Goal: Task Accomplishment & Management: Use online tool/utility

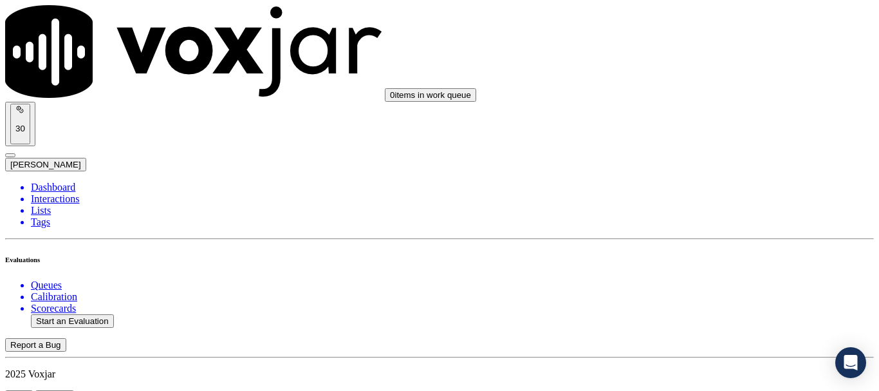
scroll to position [136, 0]
click at [86, 314] on button "Start an Evaluation" at bounding box center [72, 321] width 83 height 14
type input "20250917-144307_7866918360-all.mp3"
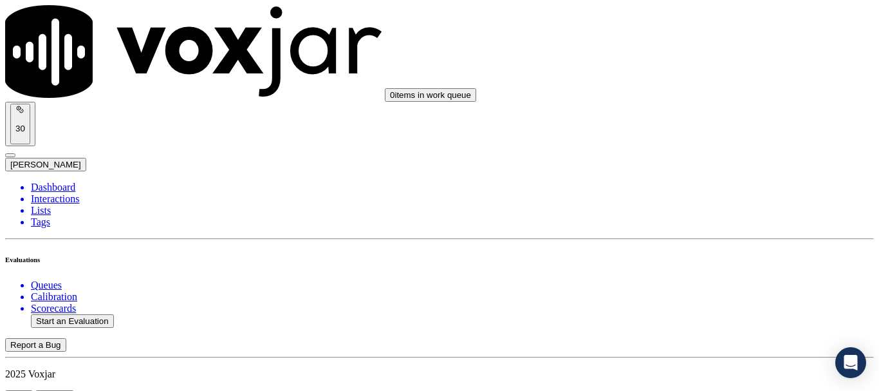
type input "lili"
type input "[DATE]T19:14"
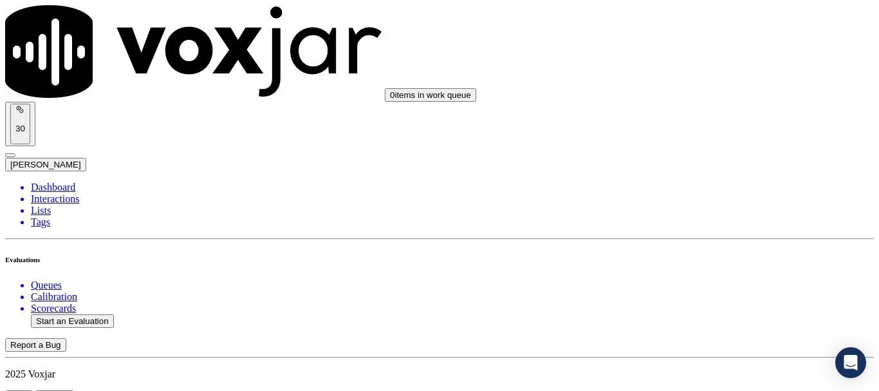
scroll to position [113, 0]
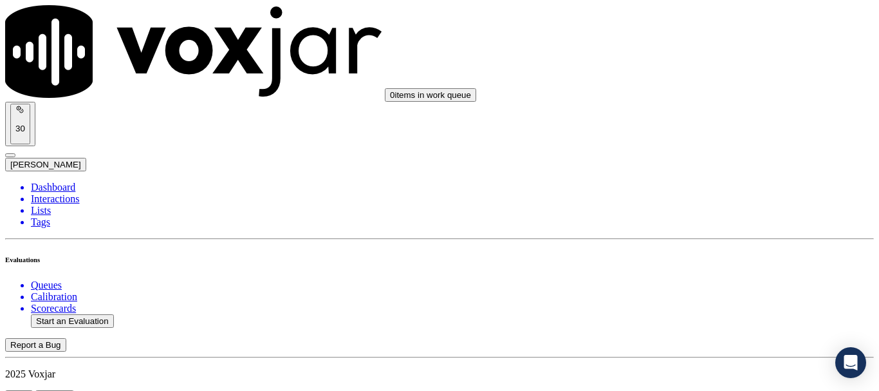
scroll to position [193, 0]
type input "[PERSON_NAME]"
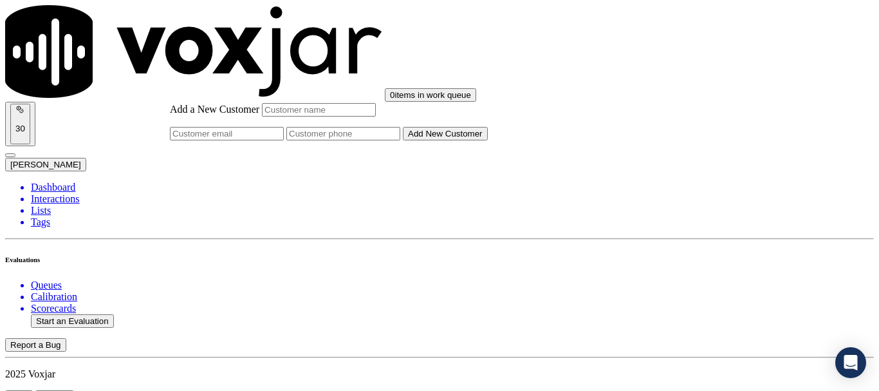
click at [376, 117] on input "Add a New Customer" at bounding box center [319, 110] width 114 height 14
paste input "[PERSON_NAME]"
type input "[PERSON_NAME]"
click at [400, 140] on input "Add a New Customer" at bounding box center [343, 134] width 114 height 14
paste input "7866918360"
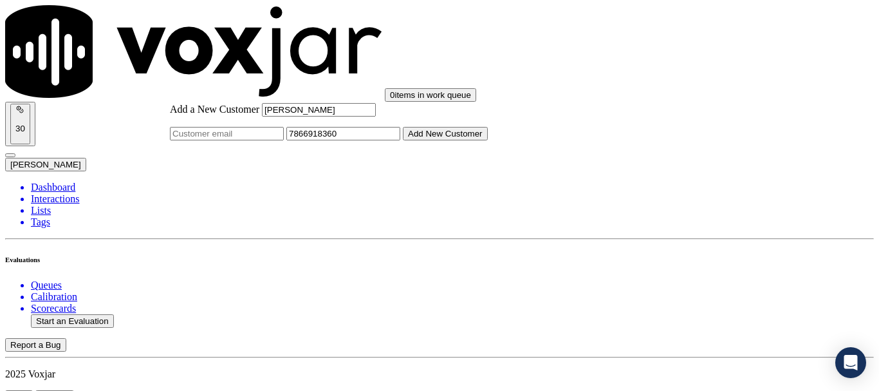
type input "7866918360"
click at [488, 140] on button "Add New Customer" at bounding box center [445, 134] width 85 height 14
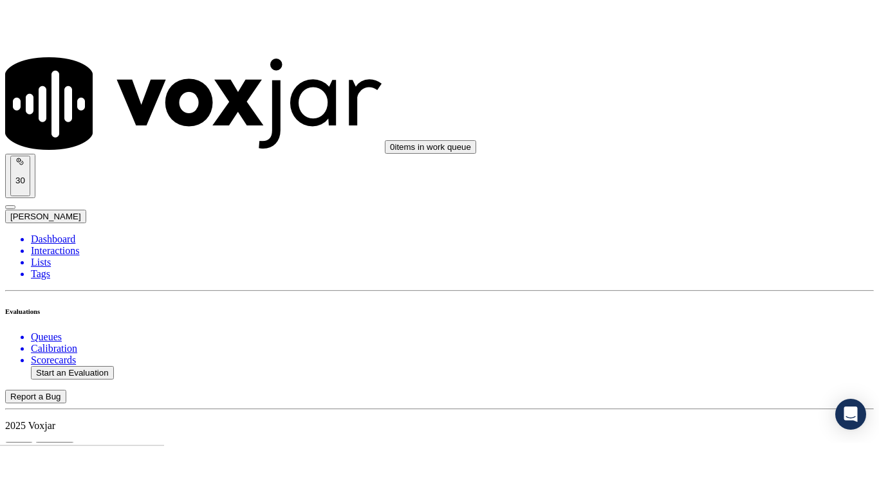
scroll to position [285, 0]
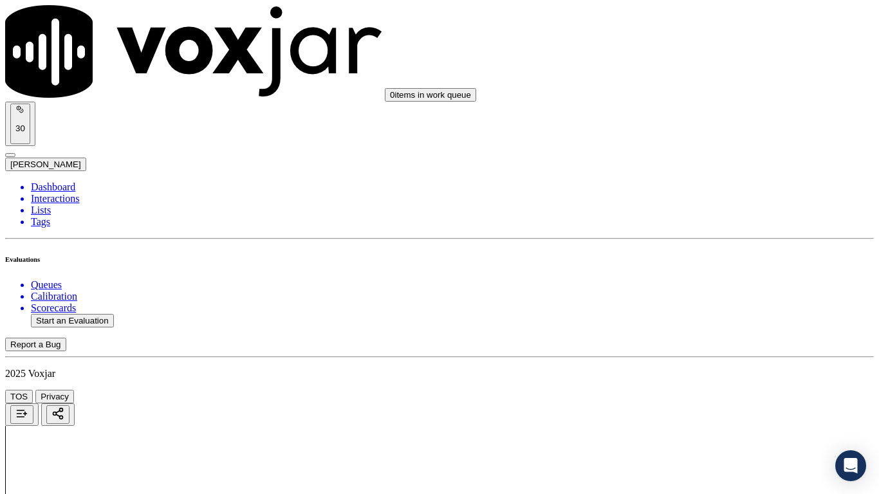
scroll to position [193, 0]
click at [713, 73] on div "Yes" at bounding box center [733, 67] width 164 height 12
click at [718, 250] on div "Yes" at bounding box center [733, 245] width 164 height 12
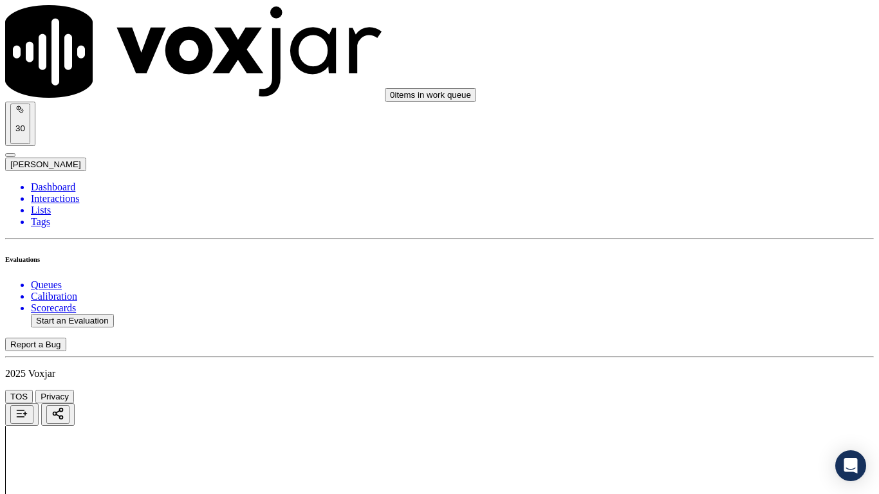
scroll to position [515, 0]
click at [713, 91] on div "Yes" at bounding box center [733, 85] width 164 height 12
click at [725, 280] on div "No" at bounding box center [733, 274] width 164 height 12
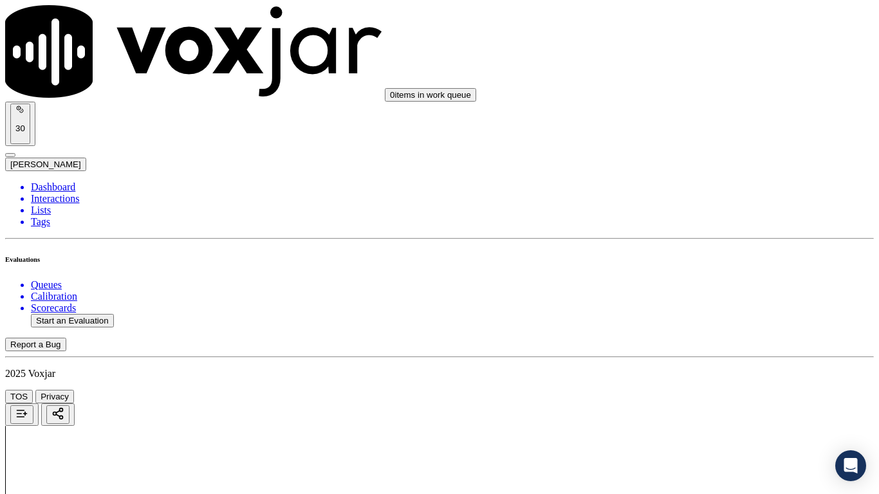
scroll to position [901, 0]
click at [703, 114] on div "N/A" at bounding box center [733, 108] width 164 height 12
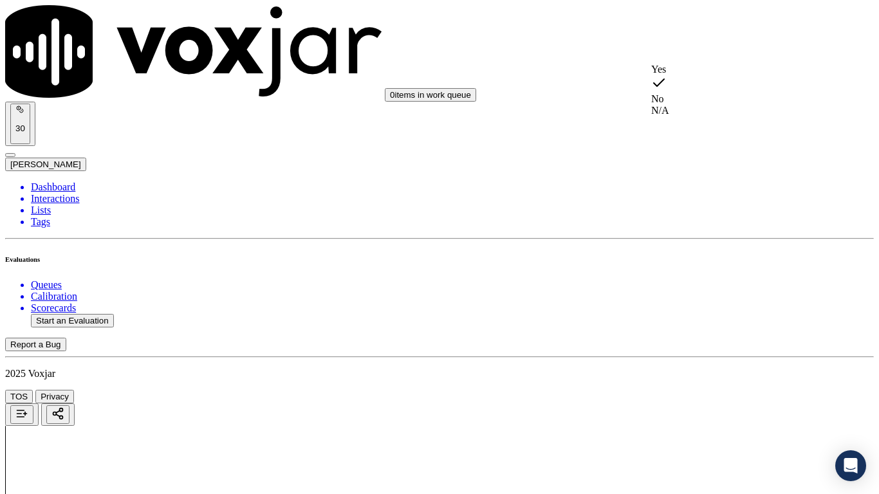
click at [699, 117] on div "N/A" at bounding box center [733, 111] width 164 height 12
click at [724, 189] on div "Yes" at bounding box center [733, 183] width 164 height 12
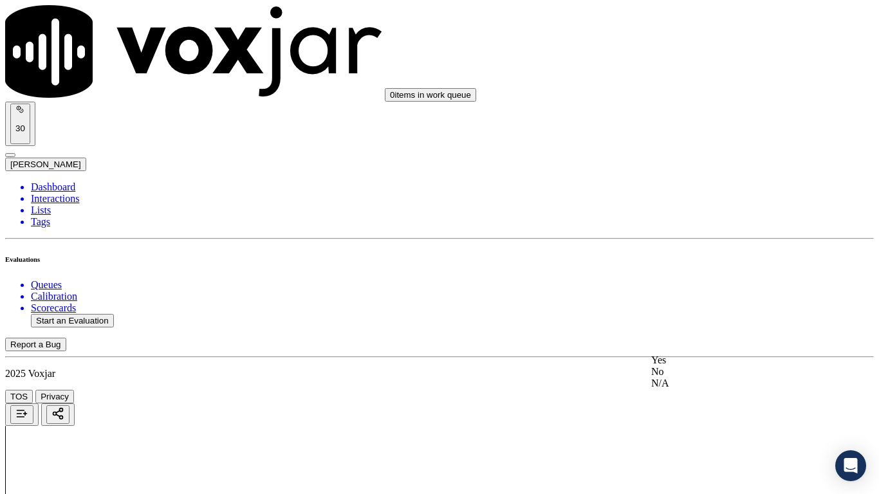
click at [735, 365] on div "Yes" at bounding box center [733, 361] width 164 height 12
click at [716, 362] on div "No" at bounding box center [733, 357] width 164 height 12
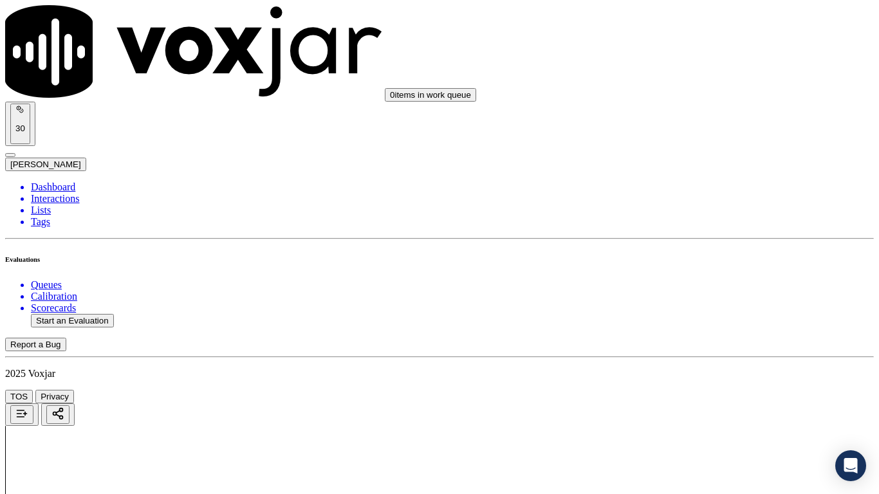
type textarea "Cx did not state his full address for both Elec & Gas & agent did not try well …"
click at [706, 259] on div "Yes" at bounding box center [733, 254] width 164 height 12
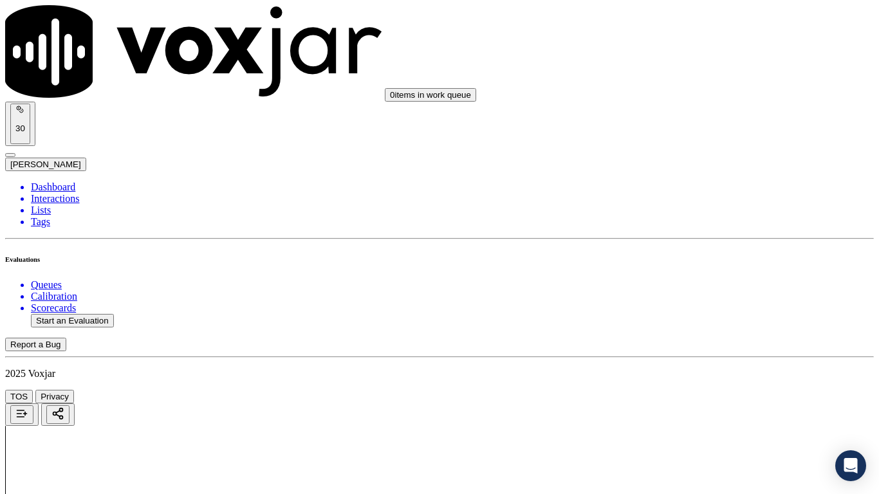
scroll to position [1609, 0]
click at [712, 324] on div "Yes" at bounding box center [733, 318] width 164 height 12
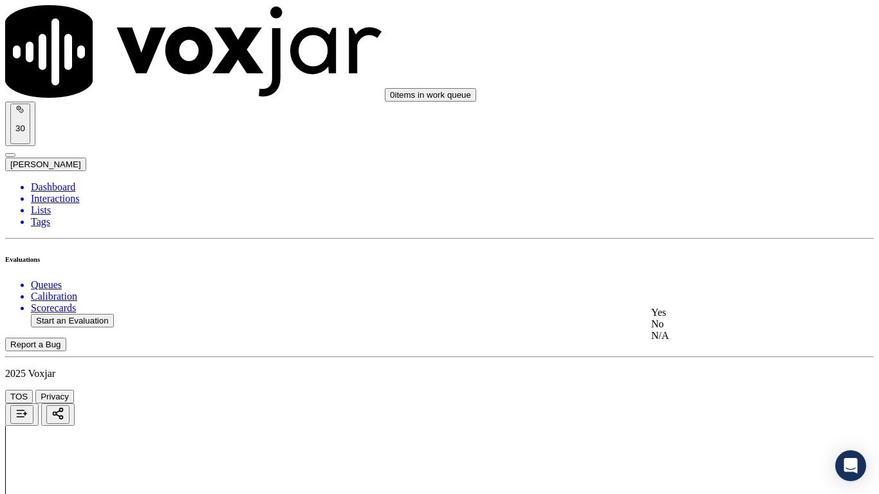
click at [702, 330] on div "No" at bounding box center [733, 325] width 164 height 12
paste textarea "3.01 stated Elec term as 12 month correct as 3 month did not state MSF"
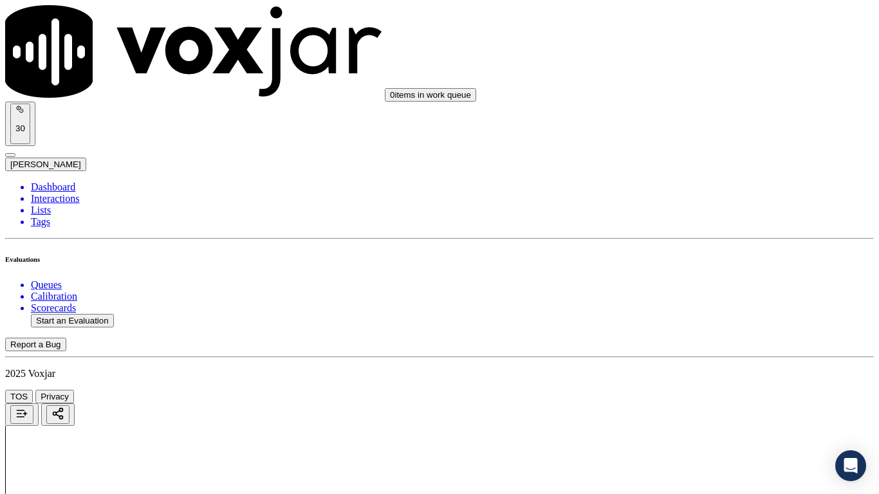
drag, startPoint x: 744, startPoint y: 369, endPoint x: 736, endPoint y: 368, distance: 7.8
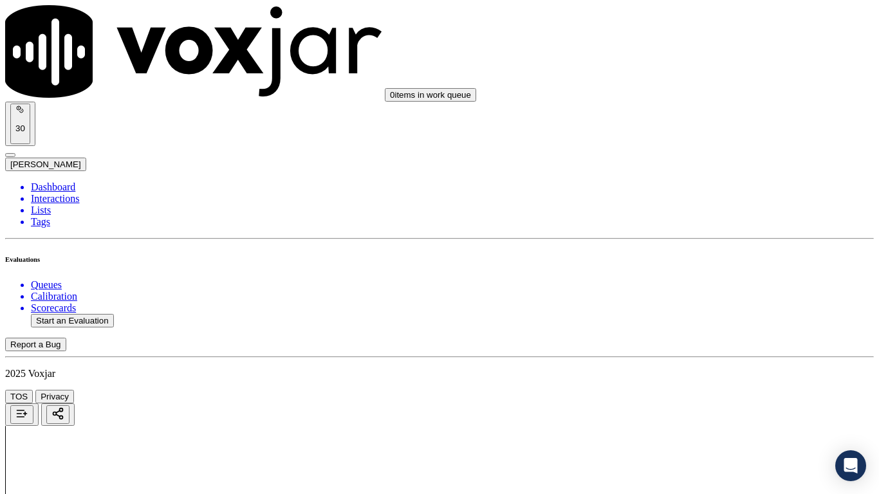
type textarea "3.01 Agent stated Elec term as 12 month correct Term is 3 month & she also did …"
drag, startPoint x: 698, startPoint y: 224, endPoint x: 707, endPoint y: 243, distance: 21.3
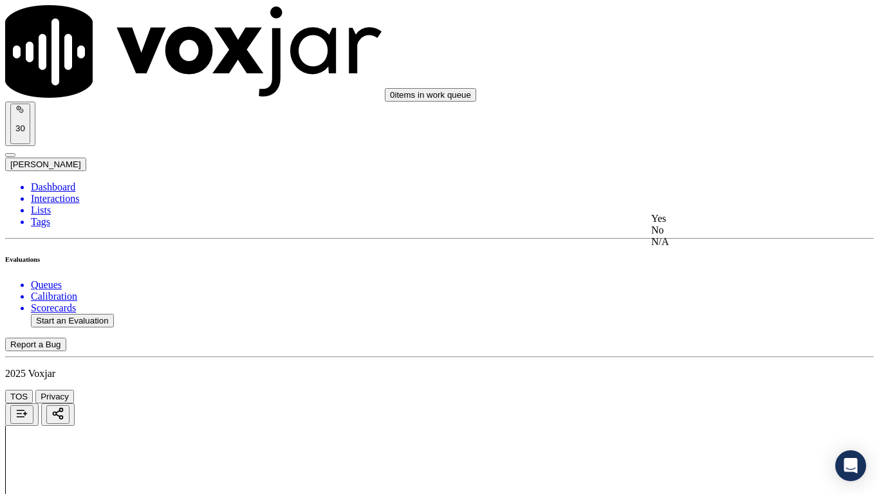
click at [698, 223] on div "Yes" at bounding box center [733, 219] width 164 height 12
click at [715, 384] on div "Yes" at bounding box center [733, 381] width 164 height 12
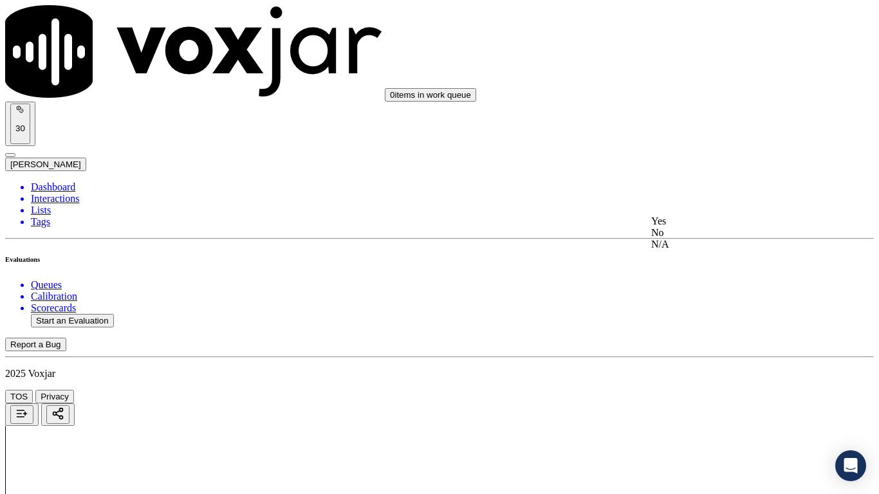
click at [707, 227] on div "Yes" at bounding box center [733, 222] width 164 height 12
drag, startPoint x: 738, startPoint y: 364, endPoint x: 736, endPoint y: 373, distance: 9.1
click at [730, 383] on div "Yes" at bounding box center [733, 384] width 164 height 12
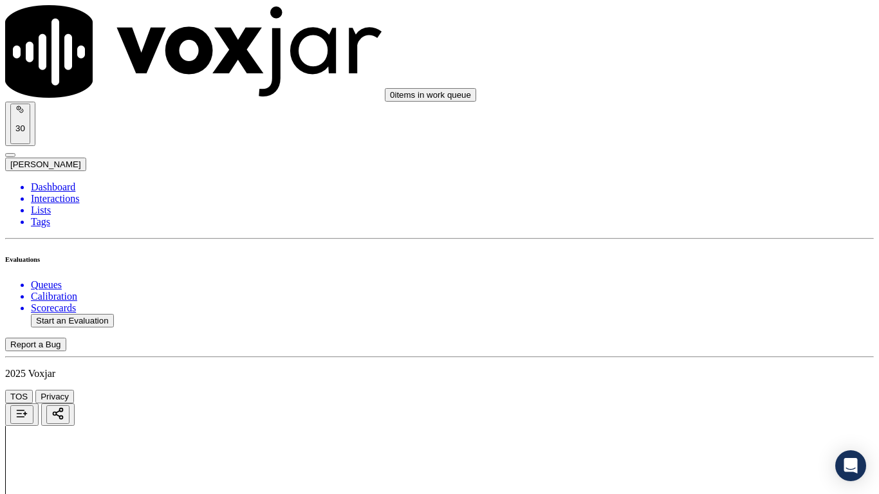
drag, startPoint x: 687, startPoint y: 215, endPoint x: 687, endPoint y: 224, distance: 9.0
click at [691, 245] on div "Yes" at bounding box center [733, 240] width 164 height 12
click at [718, 390] on div "Yes" at bounding box center [733, 417] width 164 height 12
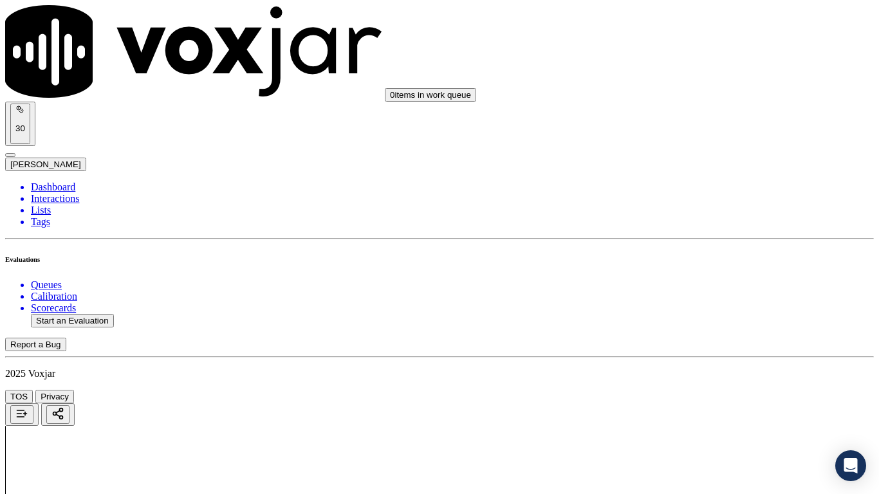
scroll to position [3283, 0]
click at [692, 210] on div "No" at bounding box center [733, 205] width 164 height 12
click at [693, 196] on div "Yes" at bounding box center [733, 193] width 164 height 12
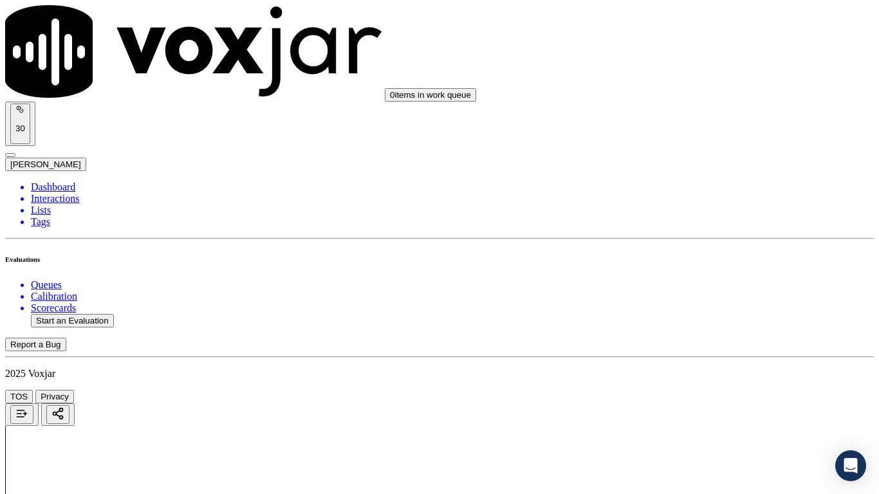
click at [704, 390] on div "Yes" at bounding box center [733, 424] width 164 height 12
click at [691, 205] on div "Yes" at bounding box center [733, 200] width 164 height 12
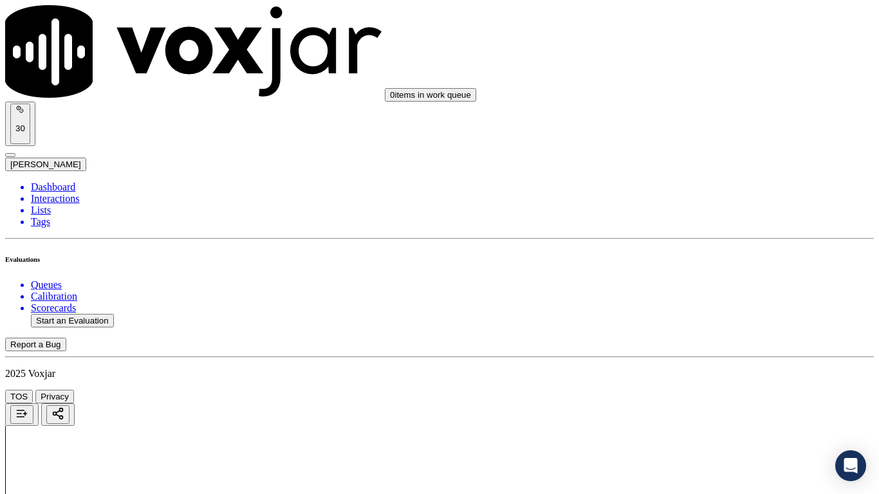
click at [708, 383] on div "Yes" at bounding box center [733, 377] width 164 height 12
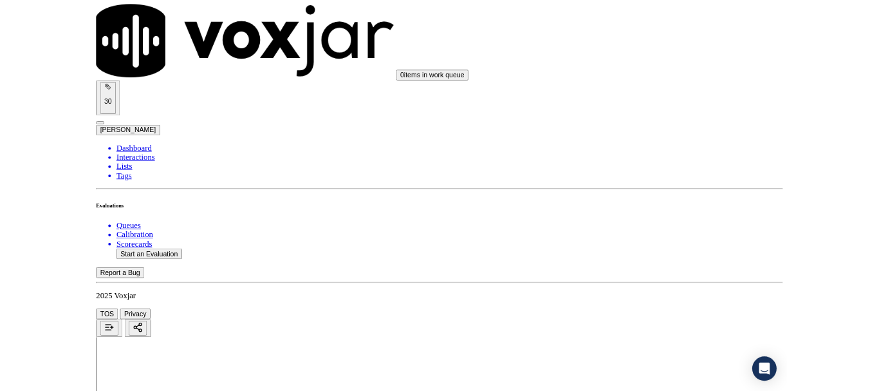
scroll to position [3698, 0]
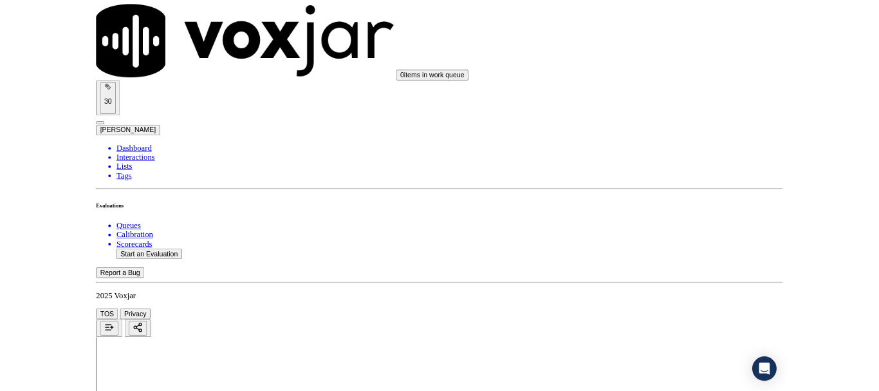
scroll to position [193, 0]
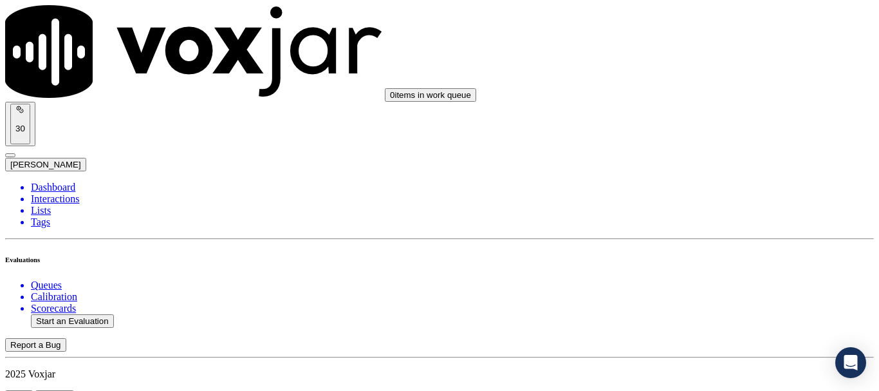
click at [94, 314] on button "Start an Evaluation" at bounding box center [72, 321] width 83 height 14
type input "20250917-155410_5084360357-all.mp3"
type input "ca"
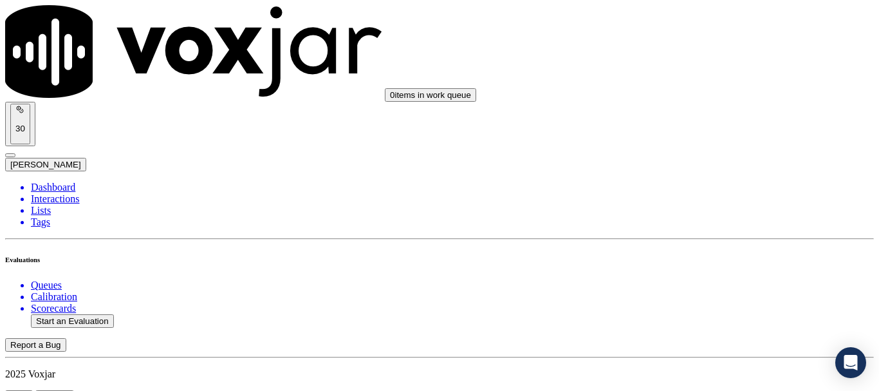
drag, startPoint x: 458, startPoint y: 153, endPoint x: 464, endPoint y: 147, distance: 8.2
type input "[DATE]T19:20"
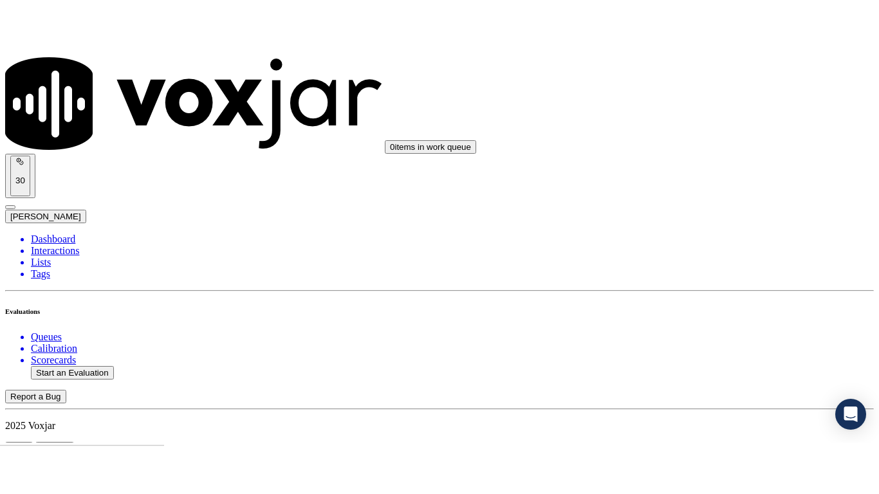
scroll to position [113, 0]
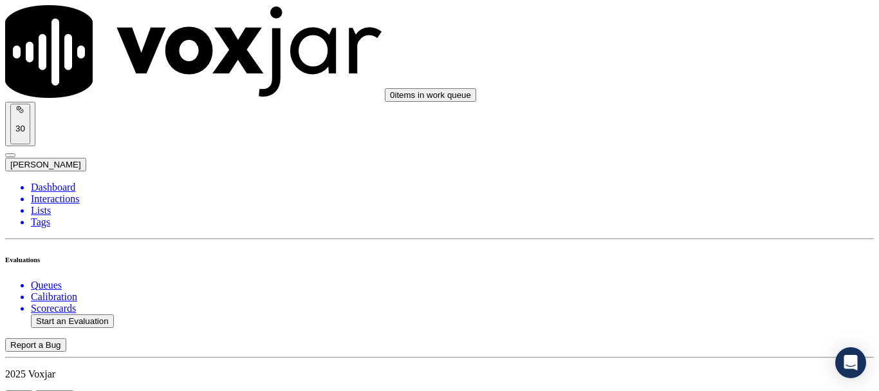
scroll to position [193, 0]
type input "[PERSON_NAME]"
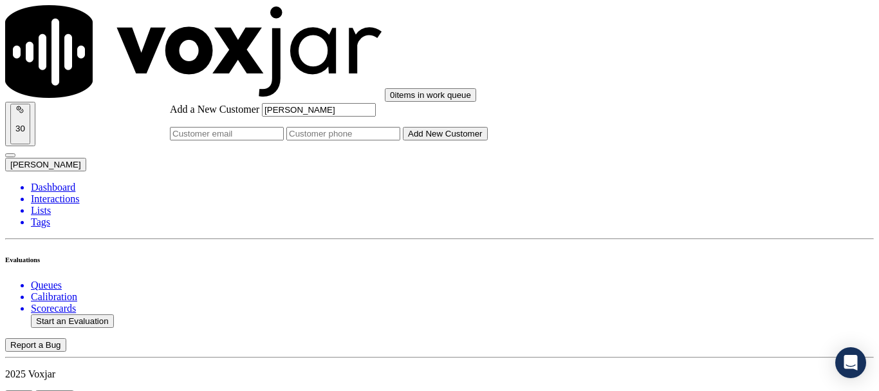
type input "[PERSON_NAME]"
drag, startPoint x: 524, startPoint y: 198, endPoint x: 524, endPoint y: 211, distance: 12.9
click at [400, 140] on input "Add a New Customer" at bounding box center [343, 134] width 114 height 14
paste input "5084360357"
type input "5084360357"
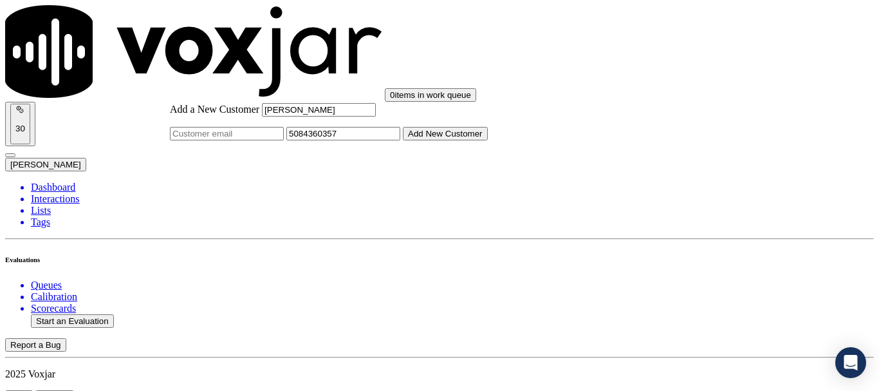
click at [488, 140] on button "Add New Customer" at bounding box center [445, 134] width 85 height 14
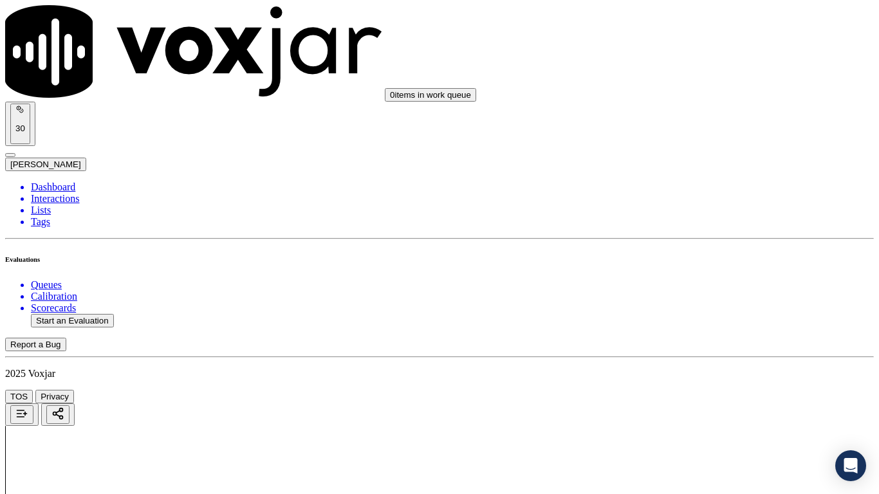
click at [720, 73] on div "Yes" at bounding box center [733, 67] width 164 height 12
click at [736, 250] on div "Yes" at bounding box center [733, 245] width 164 height 12
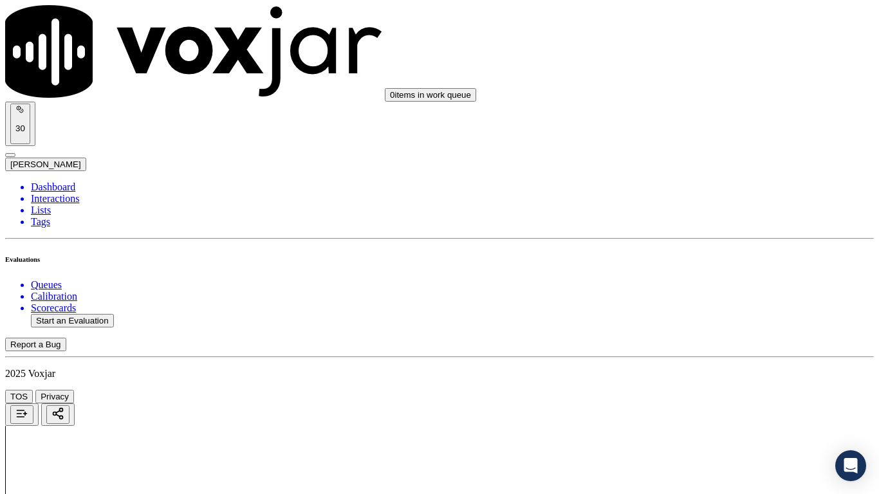
drag, startPoint x: 707, startPoint y: 126, endPoint x: 708, endPoint y: 136, distance: 9.7
click at [710, 155] on div "Yes" at bounding box center [733, 150] width 164 height 12
click at [730, 356] on div "N/A" at bounding box center [733, 350] width 164 height 12
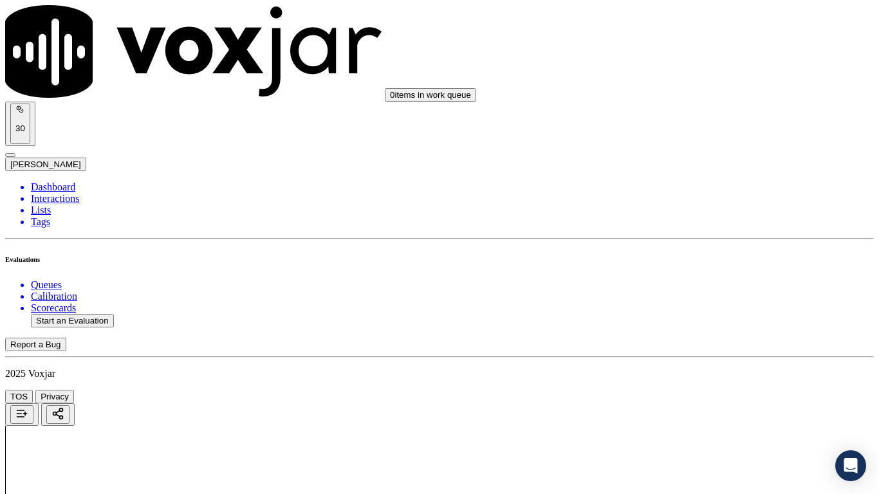
scroll to position [772, 0]
click at [707, 243] on div "N/A" at bounding box center [733, 237] width 164 height 12
click at [705, 378] on div "Yes" at bounding box center [733, 376] width 164 height 12
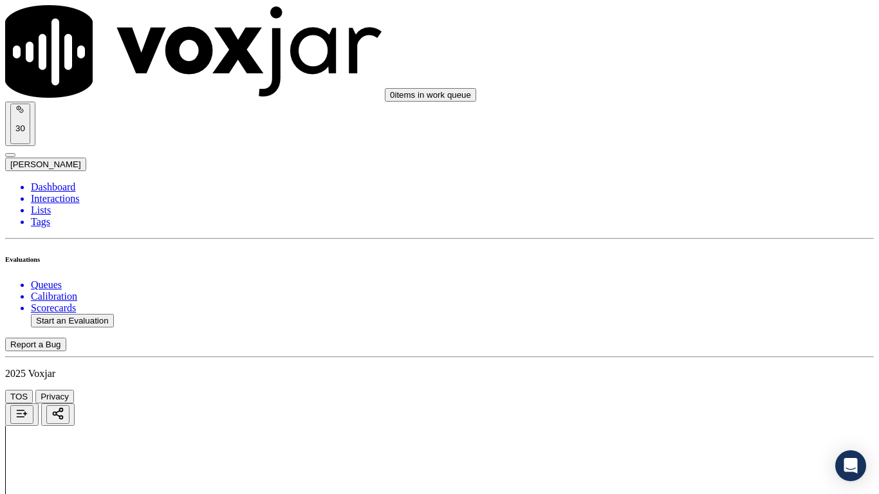
scroll to position [1094, 0]
click at [713, 229] on div "Yes No N/A" at bounding box center [733, 243] width 164 height 35
click at [713, 238] on div "Yes" at bounding box center [733, 232] width 164 height 12
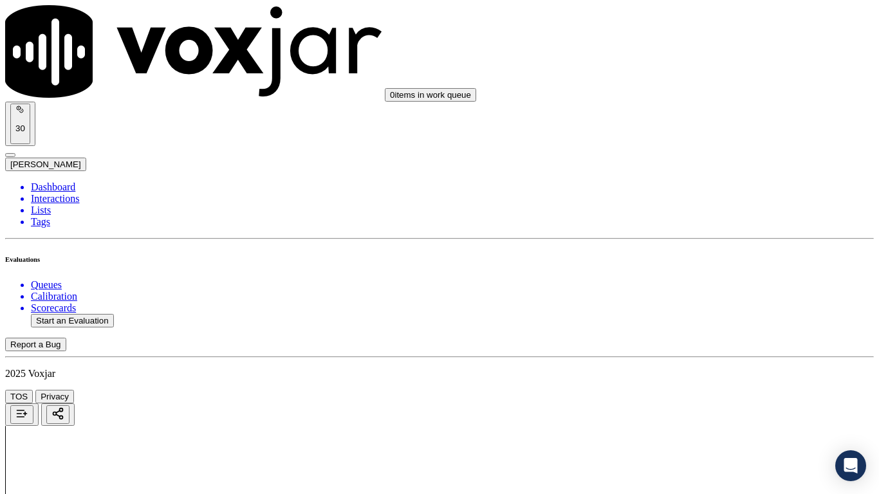
click at [722, 390] on div "Yes" at bounding box center [733, 410] width 164 height 12
click at [691, 186] on div "Yes" at bounding box center [733, 186] width 164 height 12
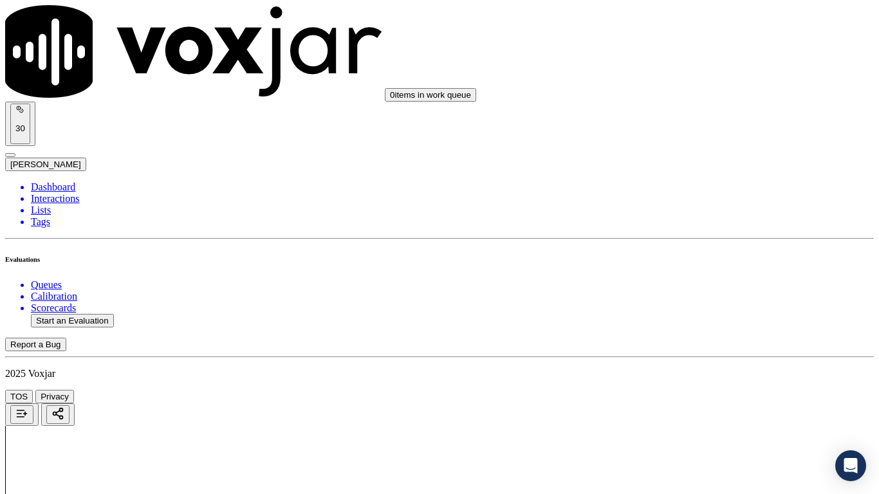
click at [718, 384] on div "Yes" at bounding box center [733, 379] width 164 height 12
click at [708, 250] on div "Yes" at bounding box center [733, 245] width 164 height 12
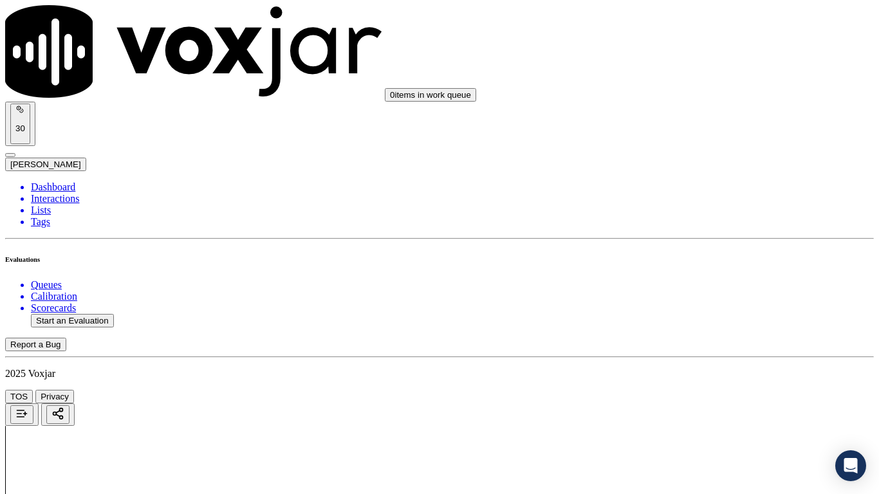
click at [690, 375] on div "Yes" at bounding box center [733, 370] width 164 height 12
click at [707, 379] on div "Yes" at bounding box center [733, 374] width 164 height 12
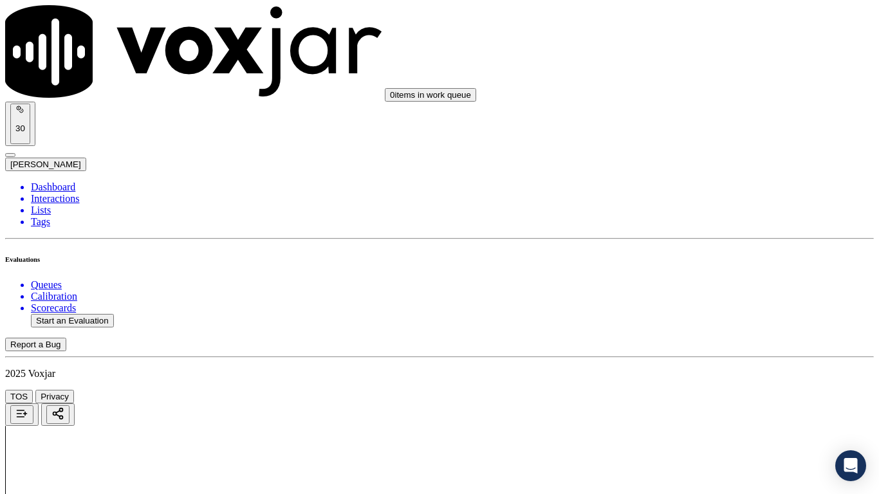
scroll to position [2510, 0]
click at [706, 148] on div "Yes" at bounding box center [733, 150] width 164 height 12
click at [706, 317] on div "Yes" at bounding box center [733, 312] width 164 height 12
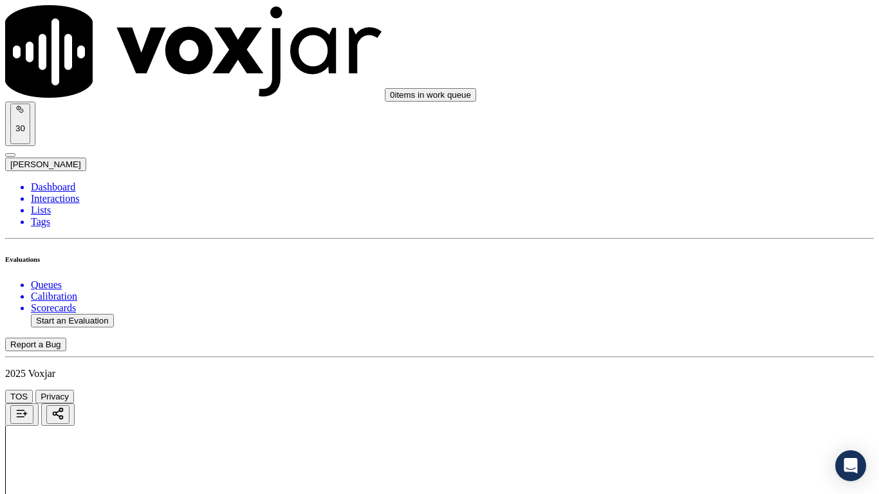
scroll to position [2768, 0]
click at [715, 249] on div "No" at bounding box center [733, 244] width 164 height 12
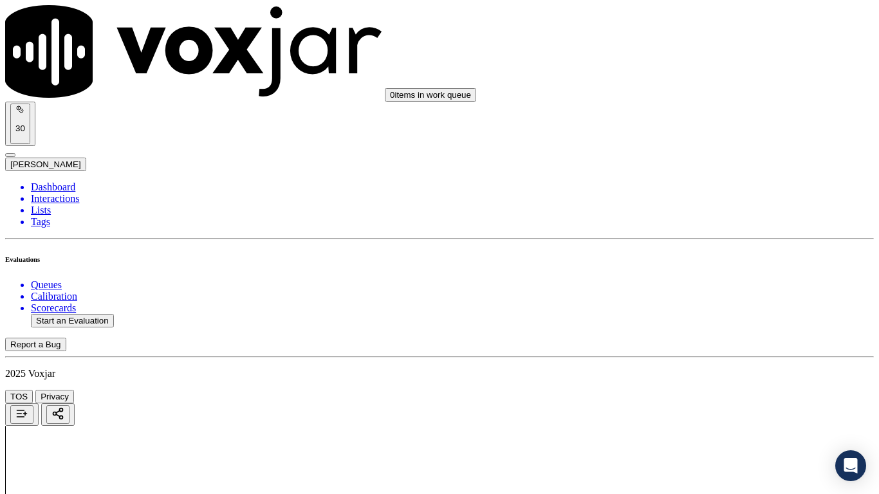
scroll to position [3025, 0]
type textarea "Agent mixed up the entire script & she also did not read part of the script in …"
click at [716, 224] on div "Yes" at bounding box center [733, 220] width 164 height 12
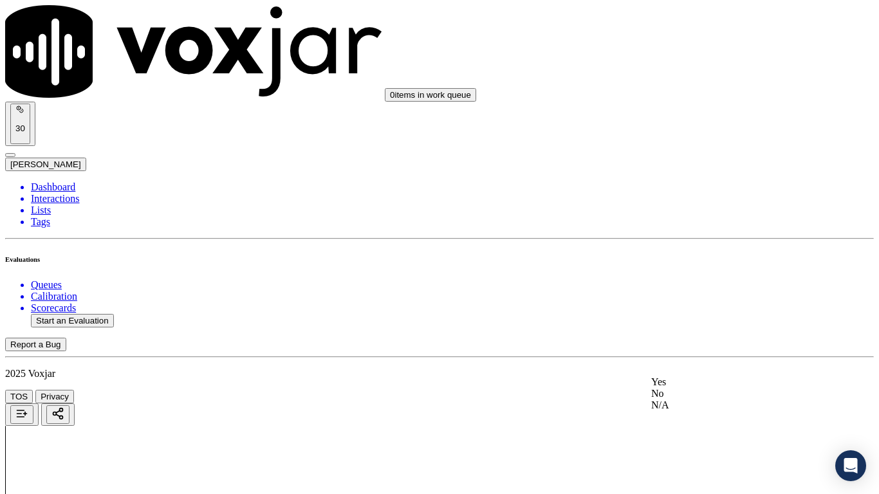
click at [725, 380] on div "Yes" at bounding box center [733, 383] width 164 height 12
click at [725, 297] on div "Yes" at bounding box center [733, 291] width 164 height 12
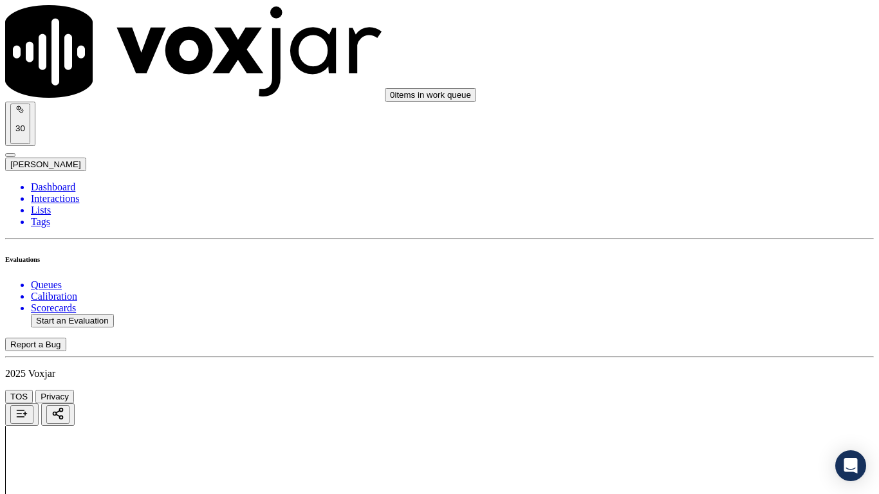
click at [720, 201] on div "Yes" at bounding box center [733, 196] width 164 height 12
click at [727, 379] on div "Yes" at bounding box center [733, 374] width 164 height 12
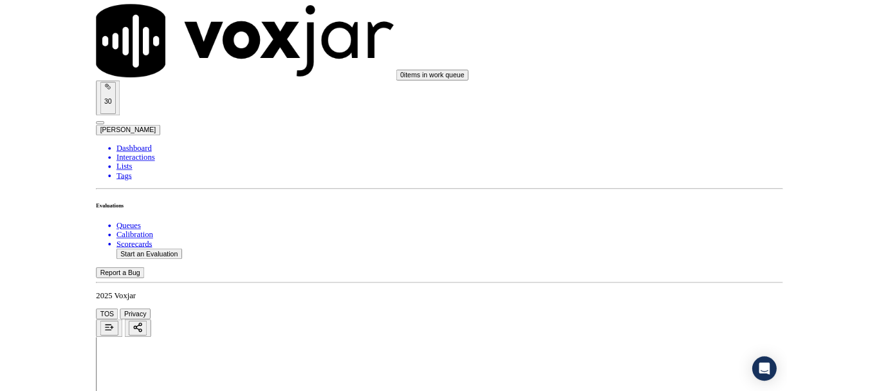
scroll to position [3630, 0]
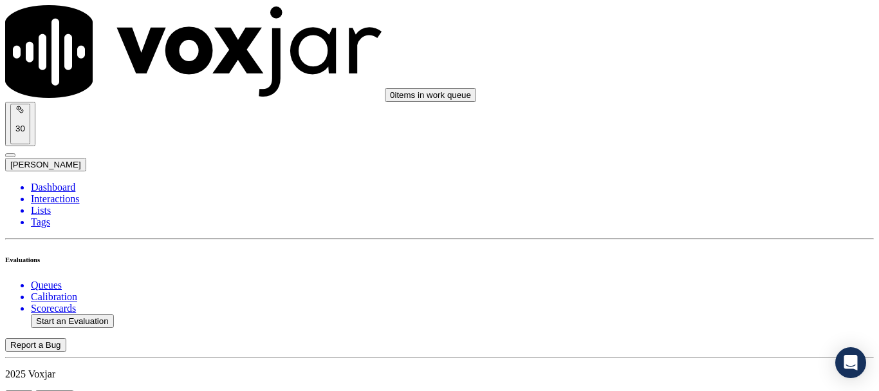
scroll to position [0, 0]
click at [82, 314] on button "Start an Evaluation" at bounding box center [72, 321] width 83 height 14
type input "20250917-182133_2154095400-all.mp3"
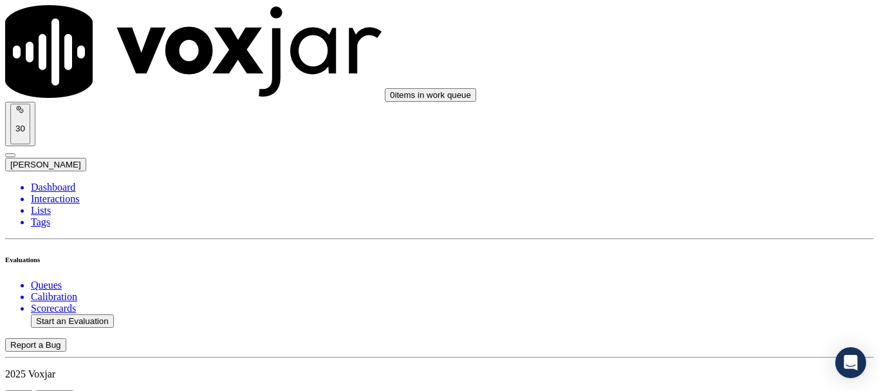
type input "isis"
type input "[DATE]T19:59"
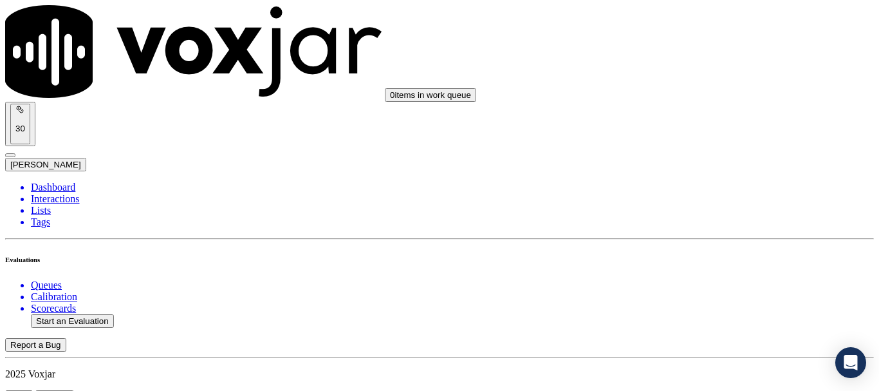
scroll to position [113, 0]
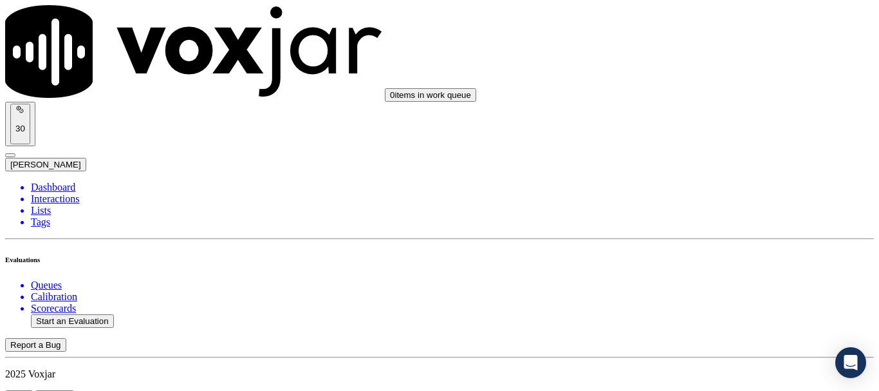
scroll to position [129, 0]
paste input "[PERSON_NAME]"
type input "[PERSON_NAME]"
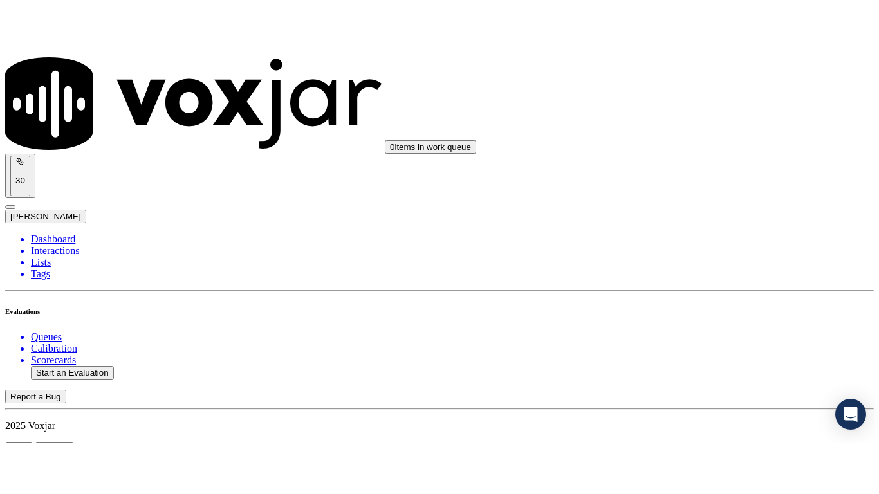
scroll to position [193, 0]
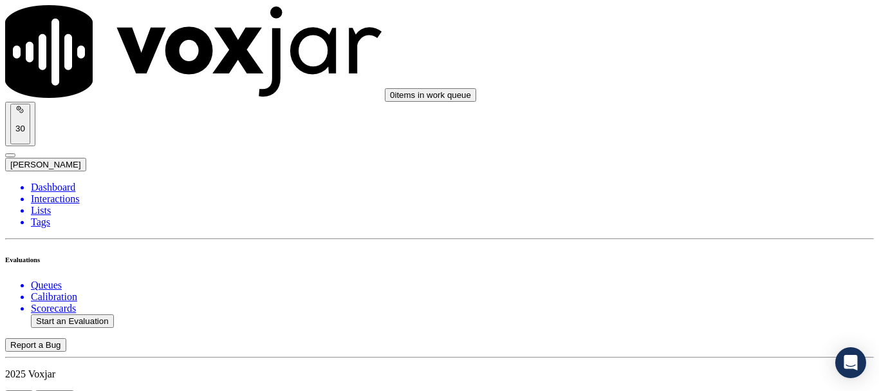
drag, startPoint x: 729, startPoint y: 248, endPoint x: 693, endPoint y: 266, distance: 39.7
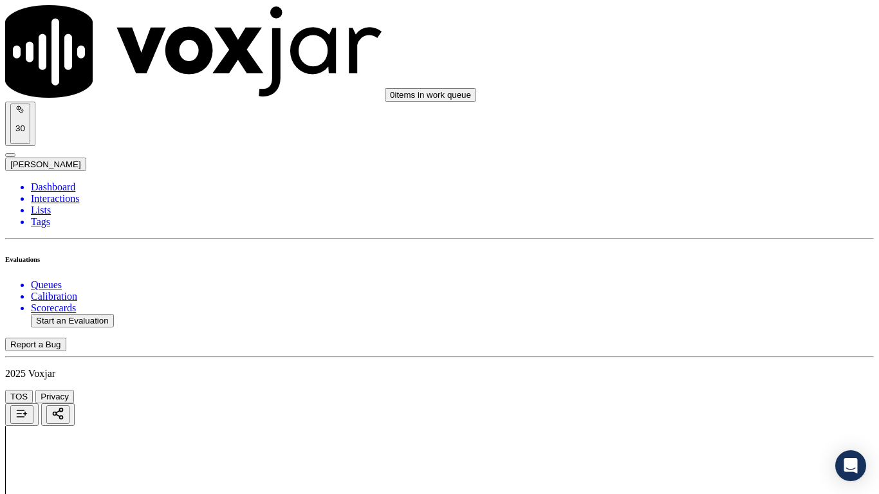
click at [701, 69] on div "Yes" at bounding box center [733, 67] width 164 height 12
click at [739, 250] on div "Yes" at bounding box center [733, 245] width 164 height 12
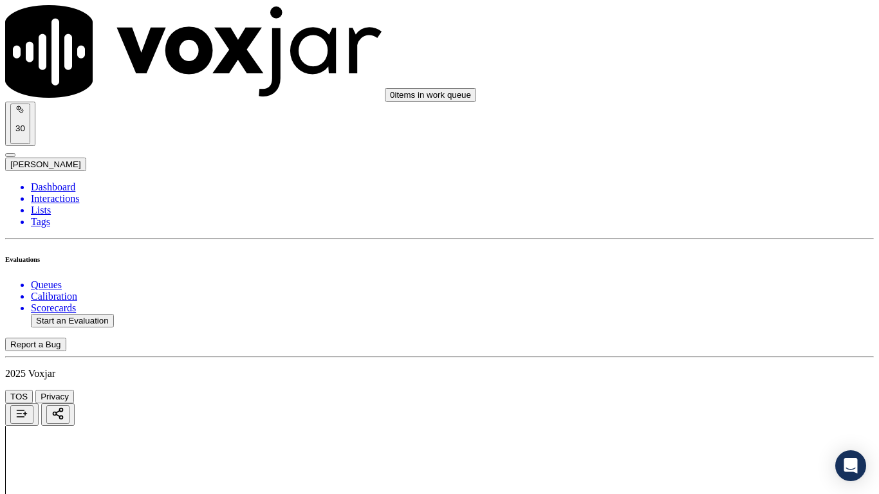
drag, startPoint x: 697, startPoint y: 155, endPoint x: 760, endPoint y: 292, distance: 150.7
click at [697, 155] on div "Yes" at bounding box center [733, 150] width 164 height 12
click at [710, 356] on div "N/A" at bounding box center [733, 350] width 164 height 12
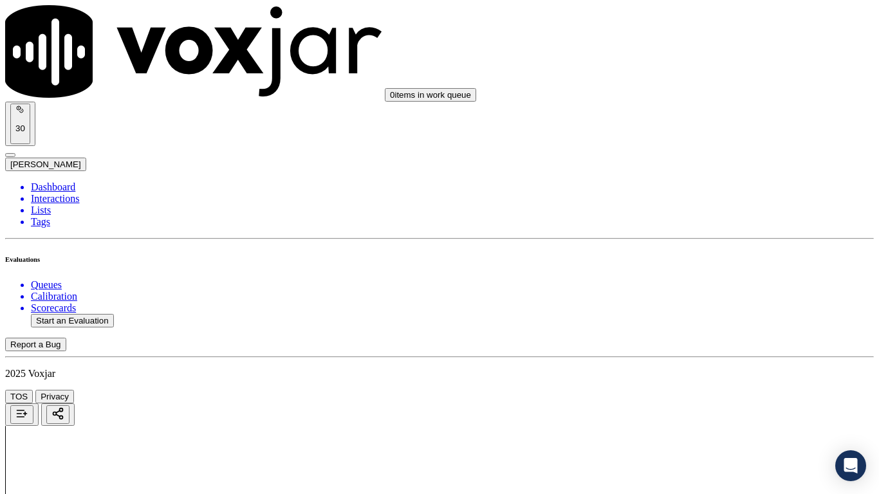
scroll to position [708, 0]
click at [723, 307] on div "N/A" at bounding box center [733, 301] width 164 height 12
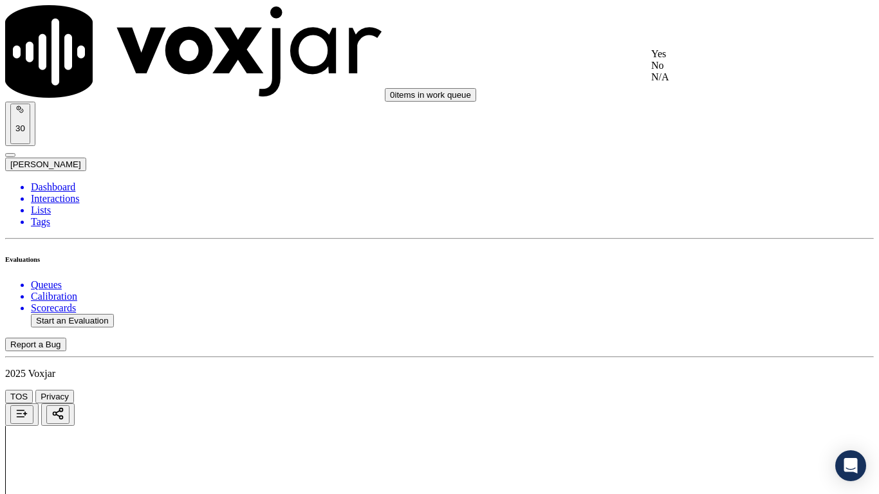
click at [681, 60] on div "Yes" at bounding box center [733, 54] width 164 height 12
click at [723, 238] on div "Yes" at bounding box center [733, 232] width 164 height 12
click at [713, 390] on div "Yes" at bounding box center [733, 410] width 164 height 12
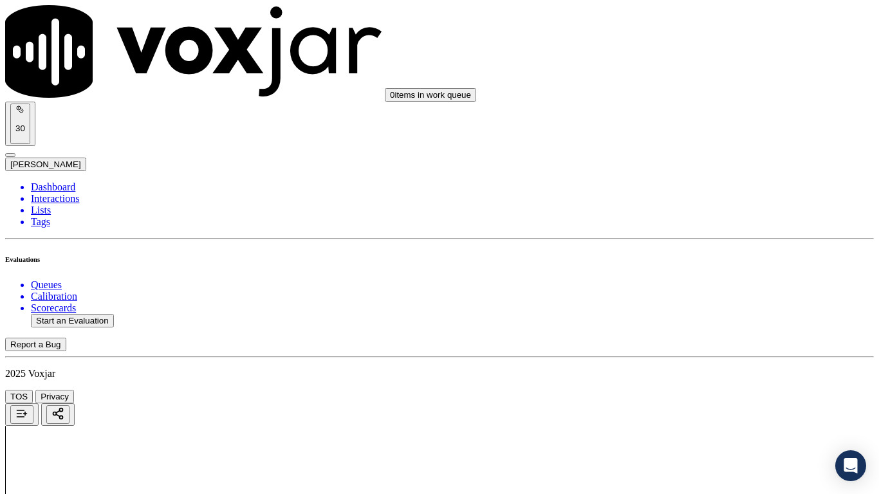
scroll to position [1481, 0]
click at [700, 189] on div "Yes" at bounding box center [733, 186] width 164 height 12
click at [719, 384] on div "Yes" at bounding box center [733, 379] width 164 height 12
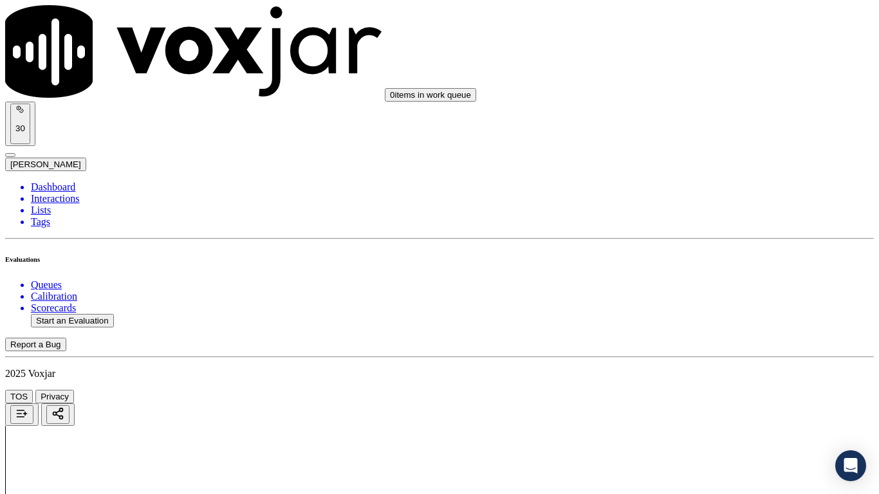
scroll to position [1867, 0]
click at [723, 250] on div "Yes" at bounding box center [733, 245] width 164 height 12
click at [703, 375] on div "Yes" at bounding box center [733, 370] width 164 height 12
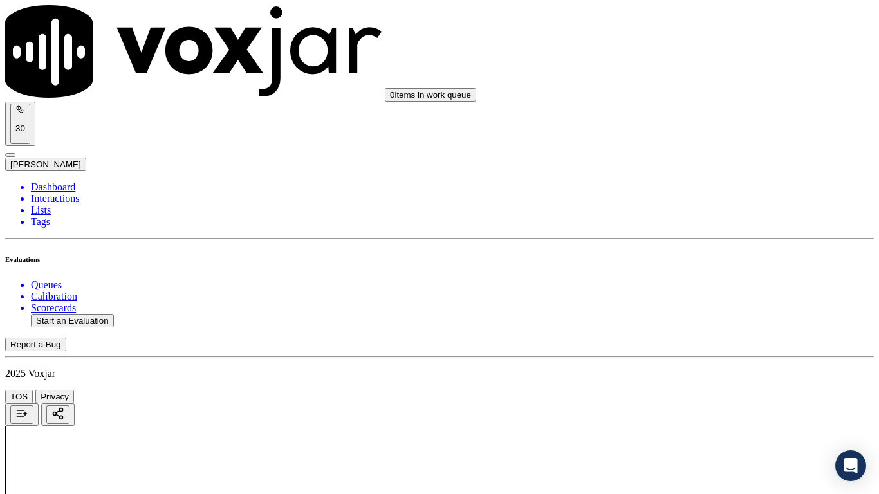
scroll to position [2253, 0]
click at [713, 250] on div "Yes" at bounding box center [733, 245] width 164 height 12
click at [719, 390] on div "Yes" at bounding box center [733, 407] width 164 height 12
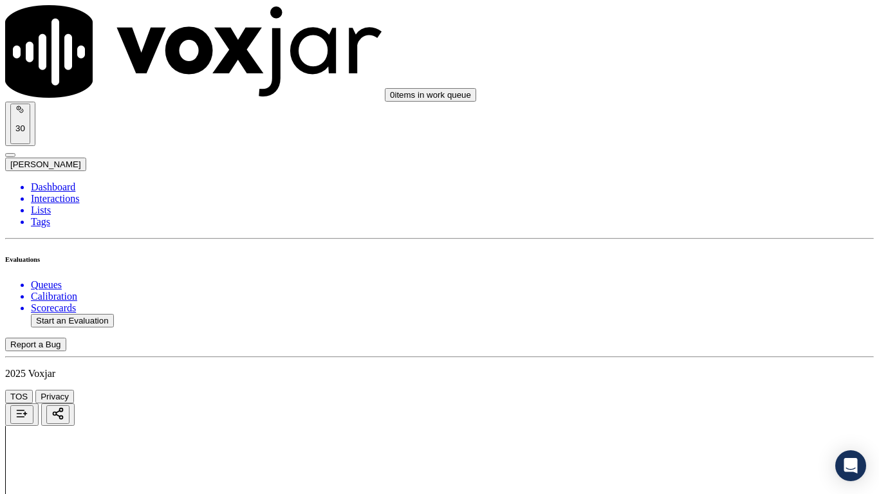
scroll to position [2639, 0]
click at [699, 182] on div "Yes" at bounding box center [733, 183] width 164 height 12
click at [724, 366] on div "Yes" at bounding box center [733, 361] width 164 height 12
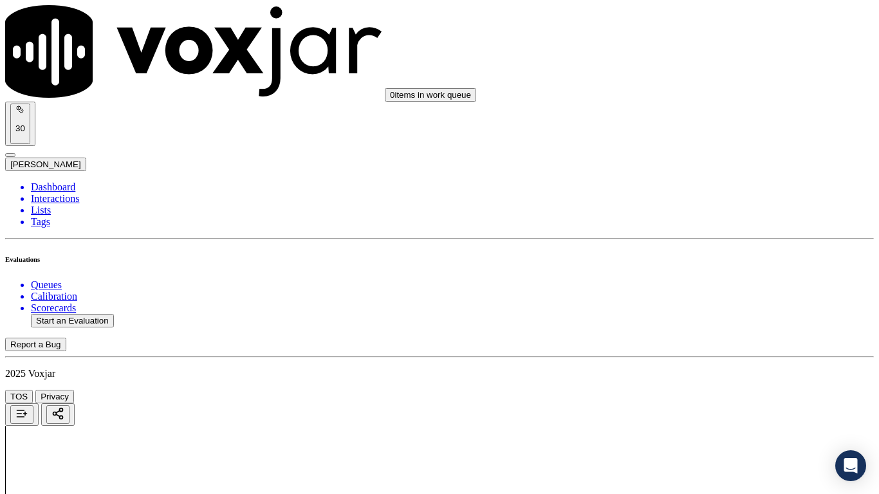
scroll to position [2961, 0]
click at [701, 222] on div "Yes" at bounding box center [733, 216] width 164 height 12
click at [725, 384] on div "Yes" at bounding box center [733, 379] width 164 height 12
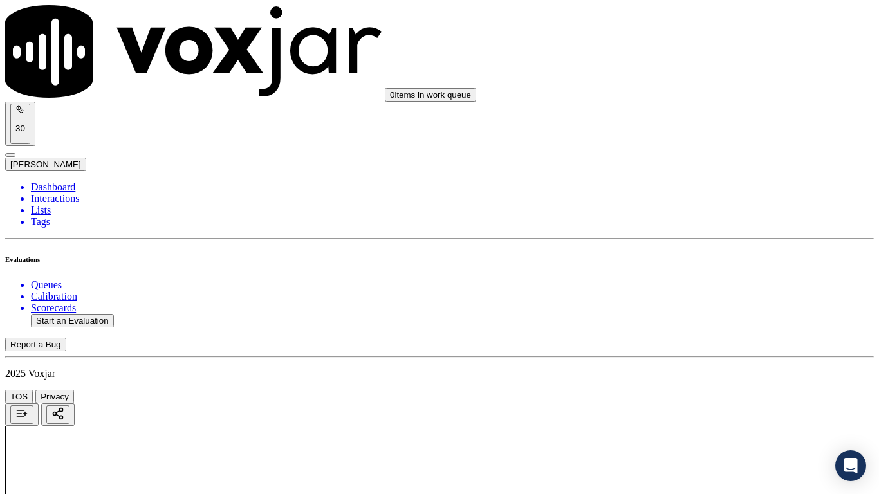
scroll to position [3283, 0]
click at [704, 293] on div "Yes" at bounding box center [733, 287] width 164 height 12
drag, startPoint x: 731, startPoint y: 422, endPoint x: 724, endPoint y: 447, distance: 25.9
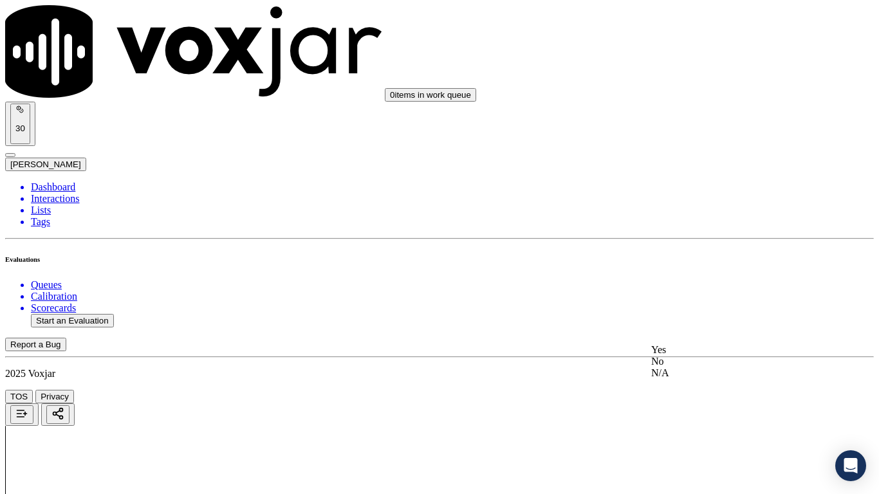
click at [702, 355] on div "Yes" at bounding box center [733, 350] width 164 height 12
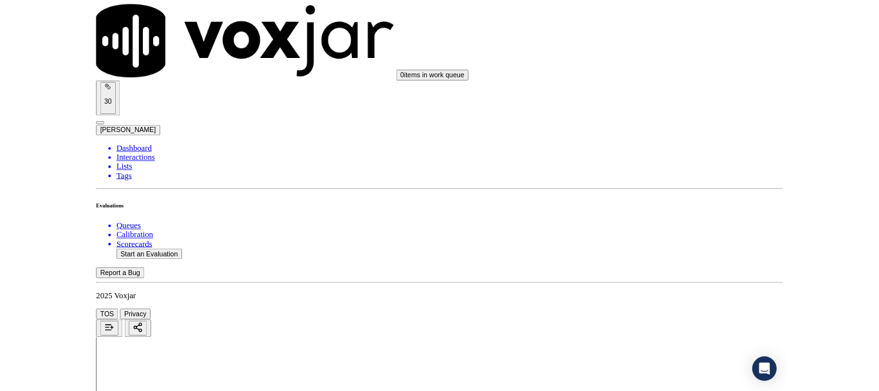
scroll to position [3562, 0]
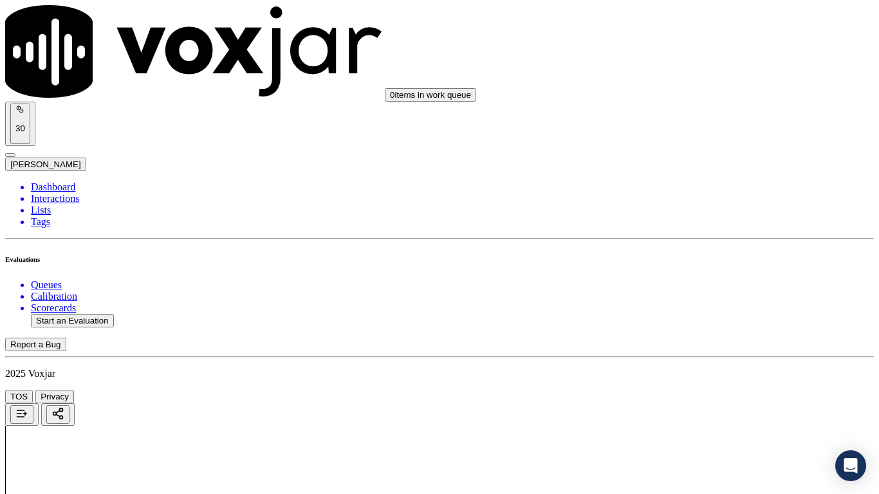
click at [693, 353] on div "Yes" at bounding box center [733, 348] width 164 height 12
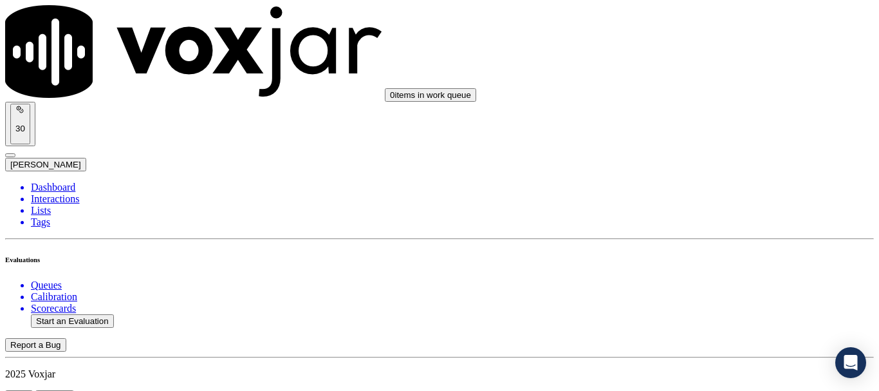
click at [88, 314] on button "Start an Evaluation" at bounding box center [72, 321] width 83 height 14
type input "20250917-152504_6146338378-all.mp3"
type input "isis"
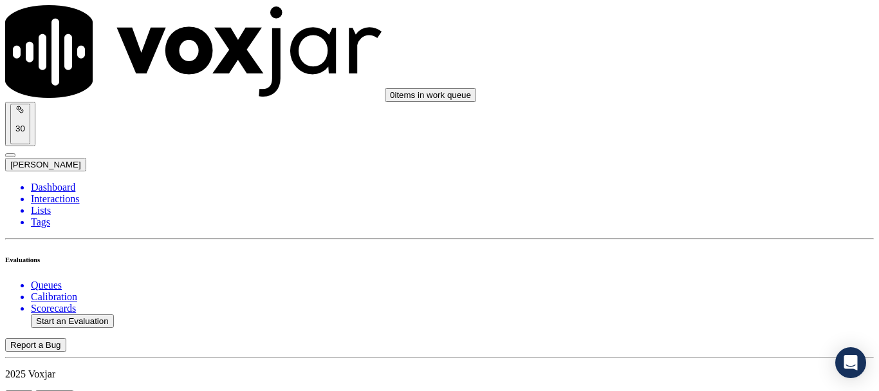
type input "[DATE]T20:10"
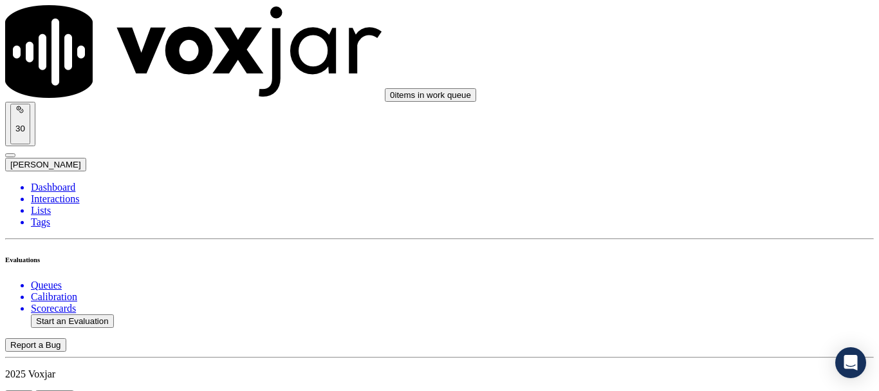
scroll to position [193, 0]
type input "[PERSON_NAME]"
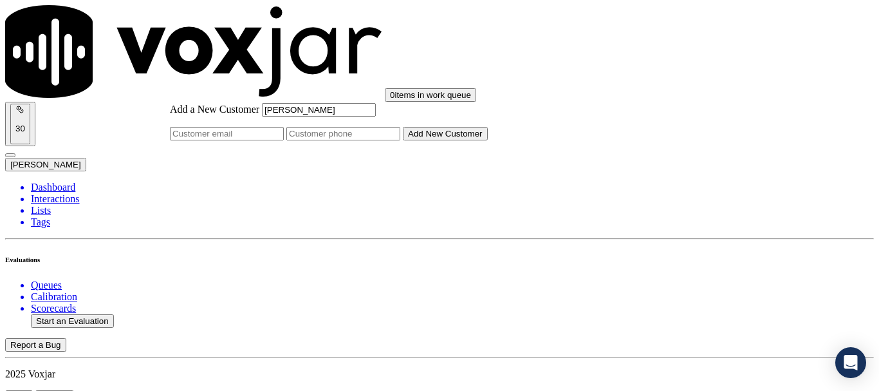
type input "[PERSON_NAME]"
click at [400, 140] on input "Add a New Customer" at bounding box center [343, 134] width 114 height 14
paste input "6146338378"
type input "6146338378"
click at [488, 140] on button "Add New Customer" at bounding box center [445, 134] width 85 height 14
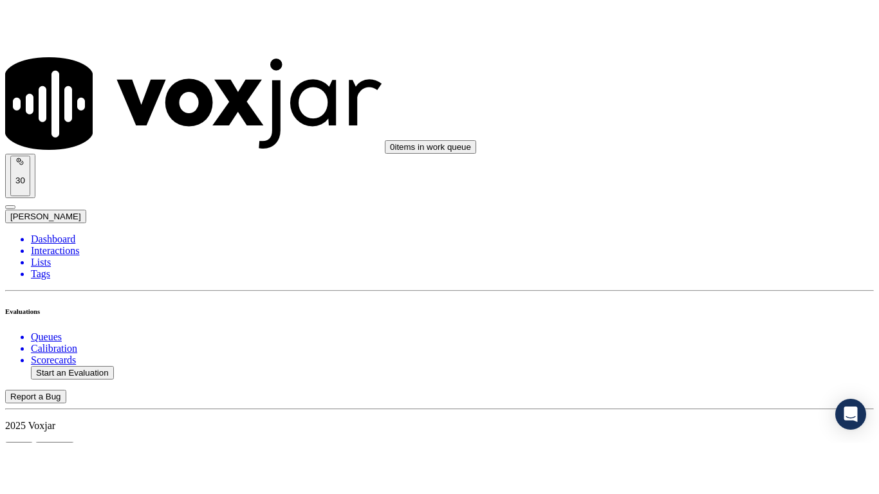
scroll to position [285, 0]
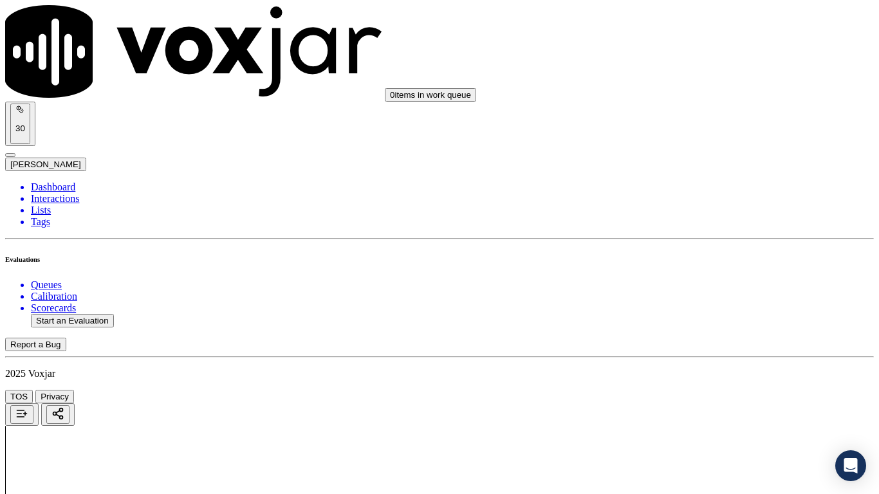
scroll to position [193, 0]
click at [698, 70] on div "Yes" at bounding box center [733, 67] width 164 height 12
click at [713, 250] on div "Yes" at bounding box center [733, 245] width 164 height 12
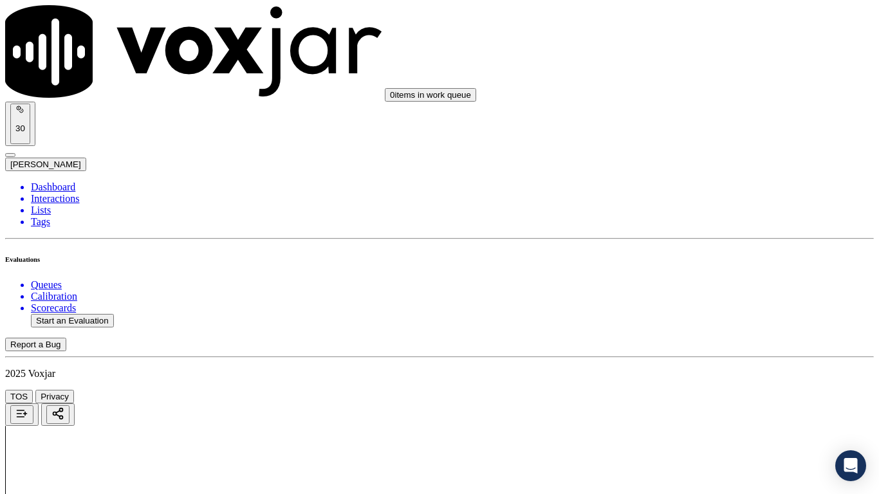
click at [709, 390] on div "Yes" at bounding box center [733, 407] width 164 height 12
click at [699, 227] on div "N/A" at bounding box center [733, 222] width 164 height 12
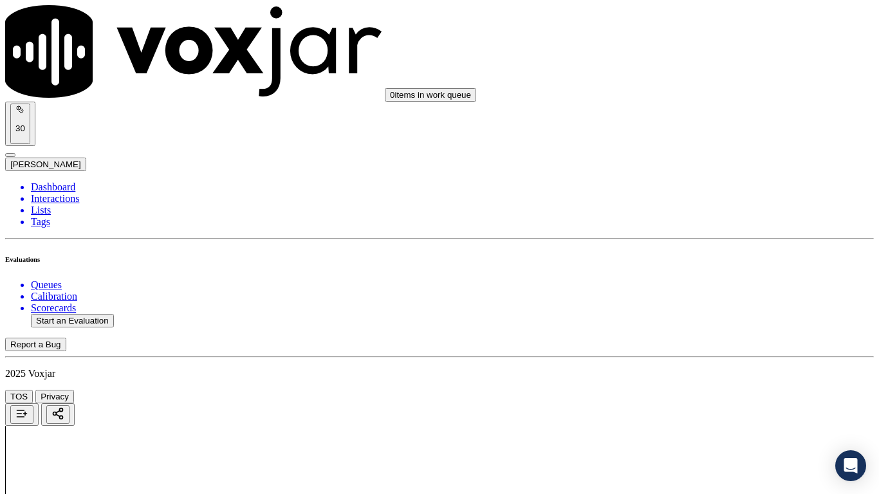
click at [708, 390] on div "N/A" at bounding box center [733, 430] width 164 height 12
click at [697, 122] on div "Yes" at bounding box center [733, 119] width 164 height 12
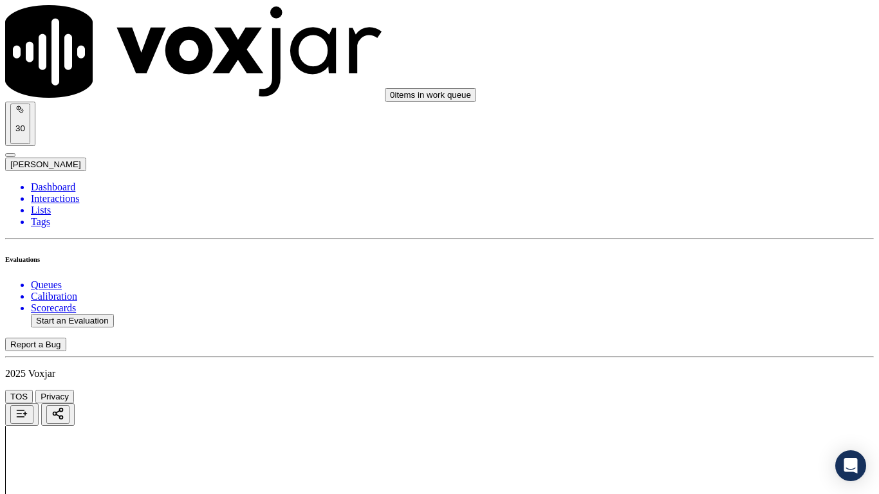
click at [722, 300] on div "Yes" at bounding box center [733, 296] width 164 height 12
click at [686, 86] on div "Yes" at bounding box center [733, 88] width 164 height 12
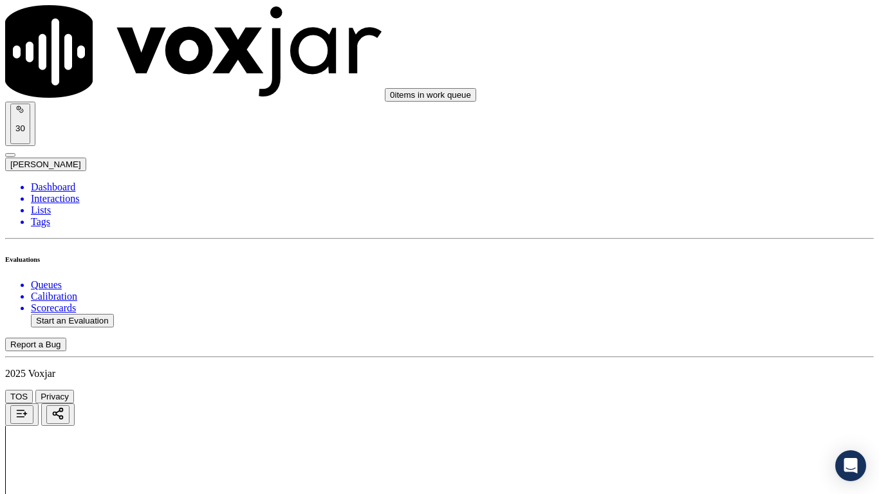
click at [729, 256] on div "Yes" at bounding box center [733, 250] width 164 height 12
click at [696, 350] on div "Yes" at bounding box center [733, 344] width 164 height 12
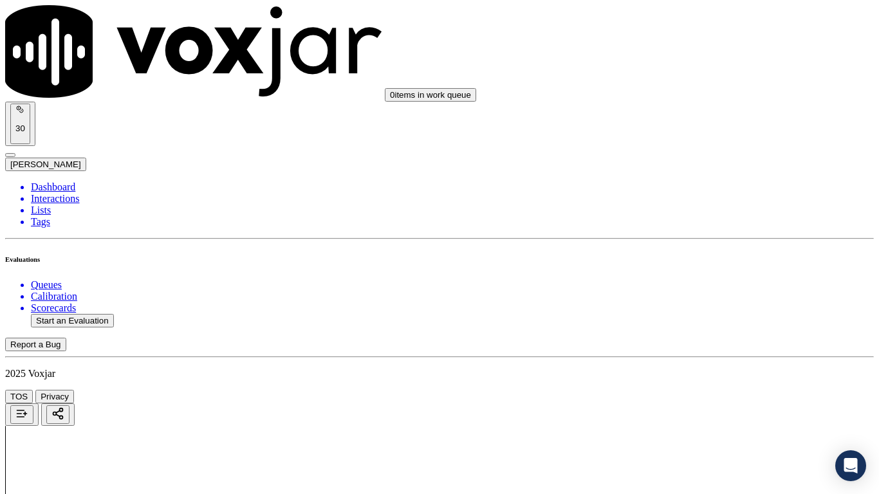
click at [720, 315] on div "Yes" at bounding box center [733, 309] width 164 height 12
click at [693, 85] on div "Yes" at bounding box center [733, 83] width 164 height 12
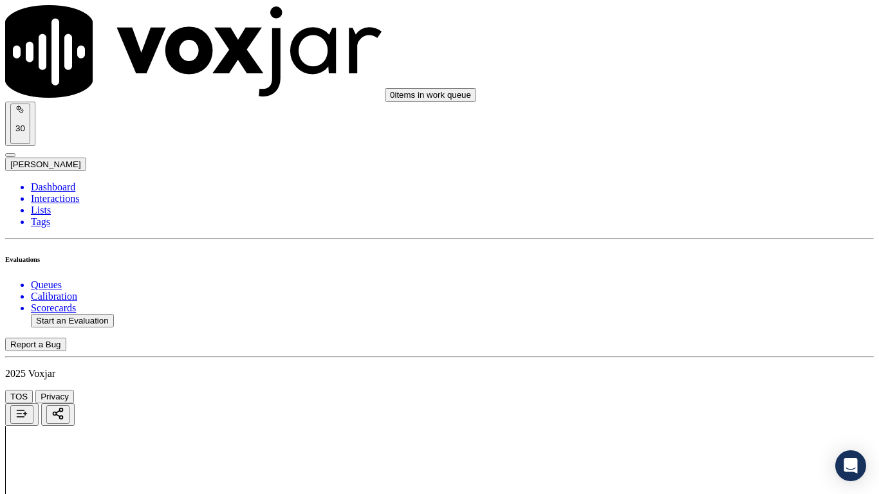
click at [718, 250] on div "Yes" at bounding box center [733, 245] width 164 height 12
click at [684, 390] on div "Yes" at bounding box center [733, 407] width 164 height 12
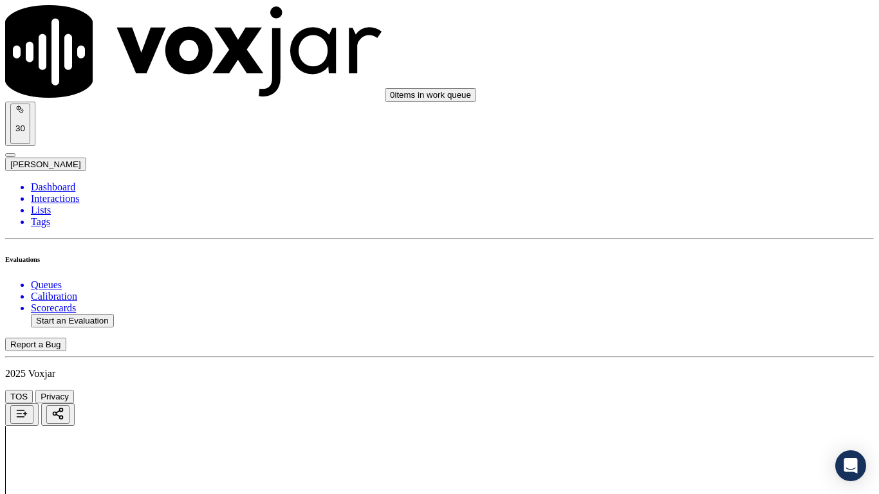
click at [686, 54] on div "Yes" at bounding box center [733, 54] width 164 height 12
click at [691, 238] on div "Yes" at bounding box center [733, 232] width 164 height 12
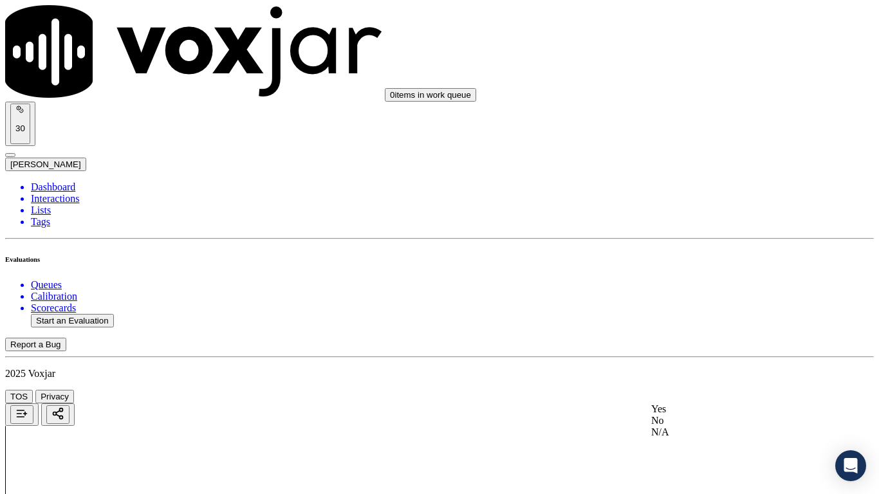
click at [690, 390] on div "Yes" at bounding box center [733, 410] width 164 height 12
click at [704, 126] on div "Yes" at bounding box center [733, 121] width 164 height 12
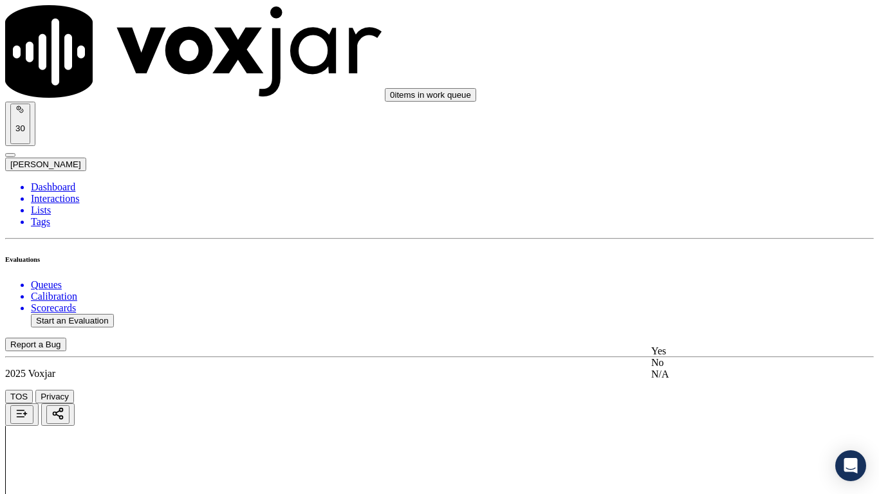
click at [698, 356] on div "Yes" at bounding box center [733, 352] width 164 height 12
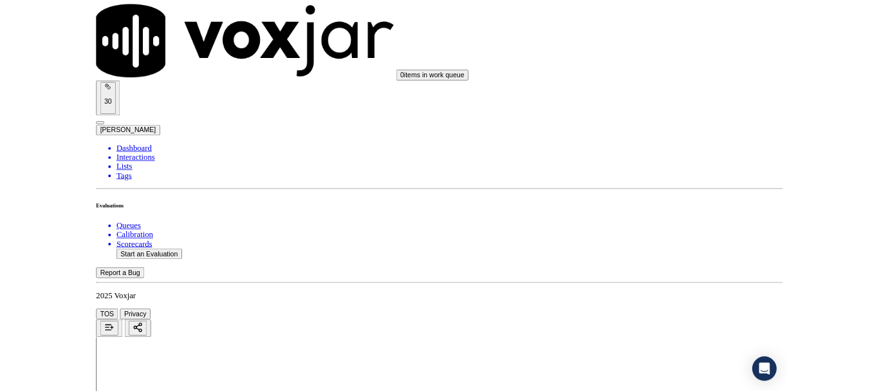
scroll to position [3562, 0]
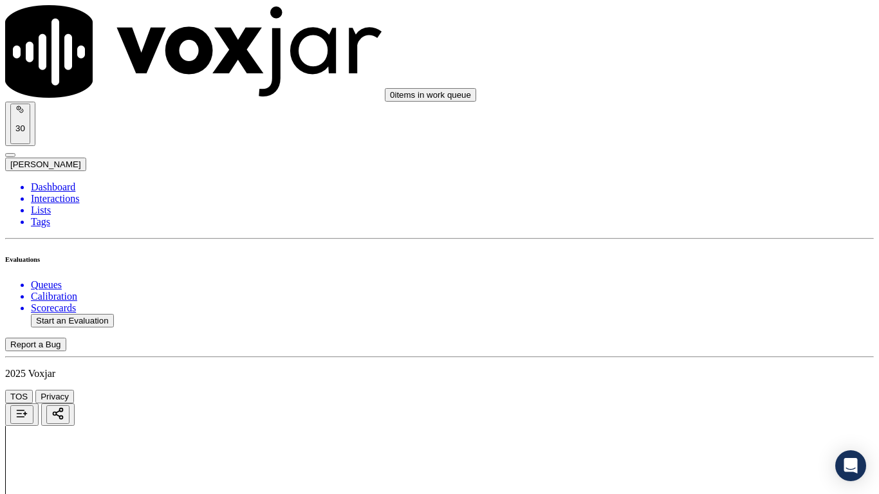
click at [702, 172] on div "Yes" at bounding box center [733, 171] width 164 height 12
click at [707, 346] on div "Yes" at bounding box center [733, 348] width 164 height 12
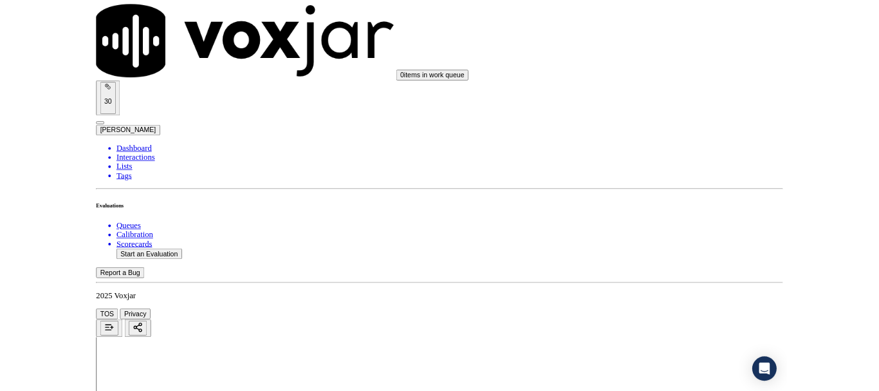
scroll to position [193, 0]
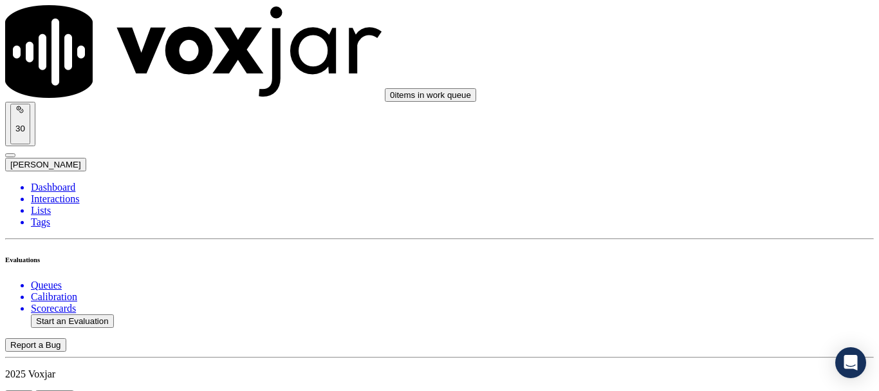
click at [84, 314] on button "Start an Evaluation" at bounding box center [72, 321] width 83 height 14
type input "20250917-144736_3302126012-all.mp3"
type input "isis"
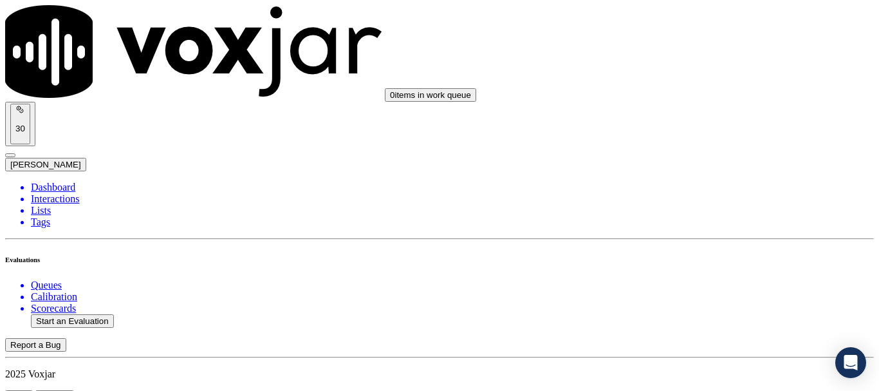
type input "[DATE]T20:19"
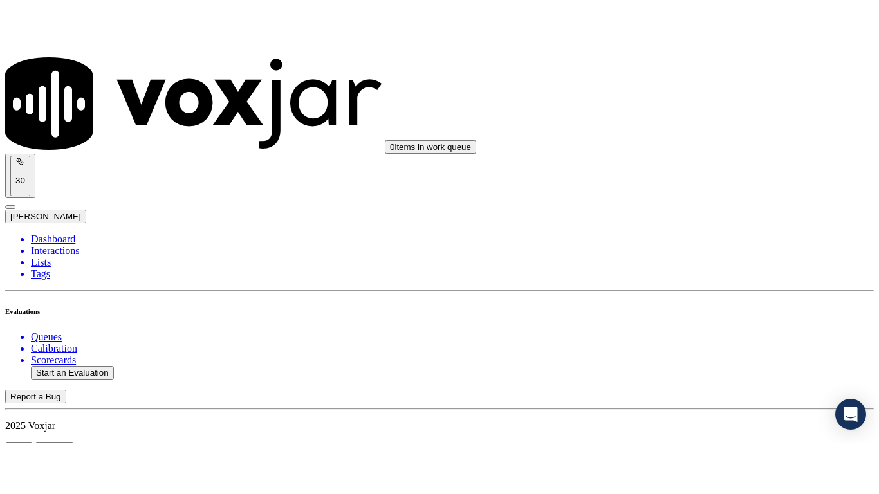
scroll to position [113, 0]
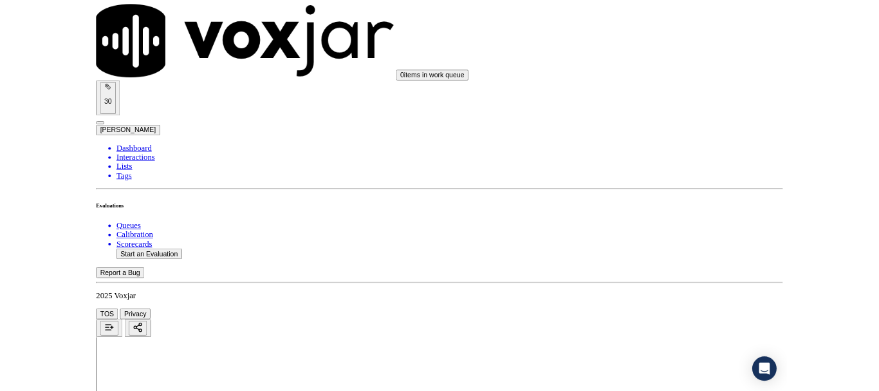
scroll to position [193, 0]
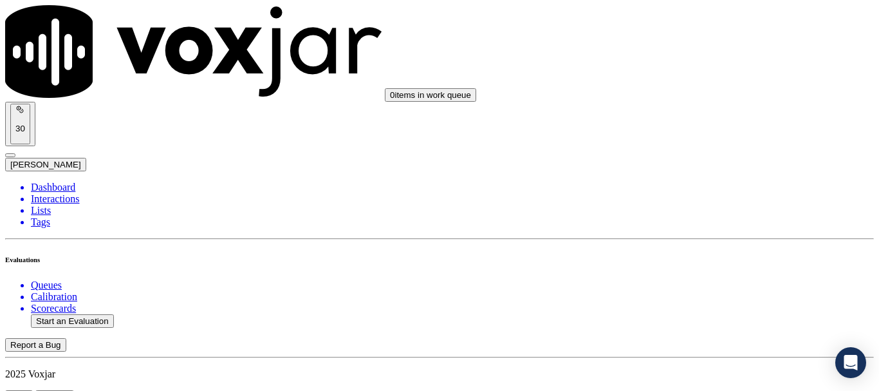
scroll to position [193, 0]
type input "[PERSON_NAME]"
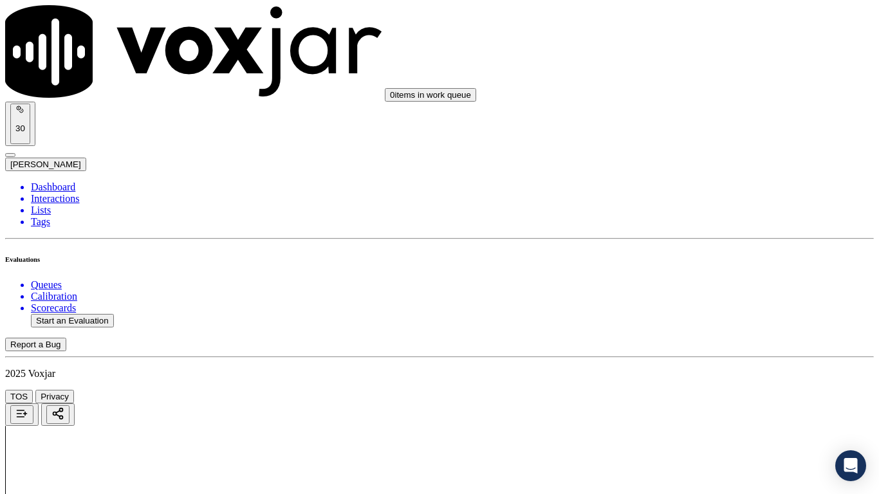
scroll to position [193, 0]
click at [705, 73] on div "Yes" at bounding box center [733, 67] width 164 height 12
click at [711, 250] on div "Yes" at bounding box center [733, 245] width 164 height 12
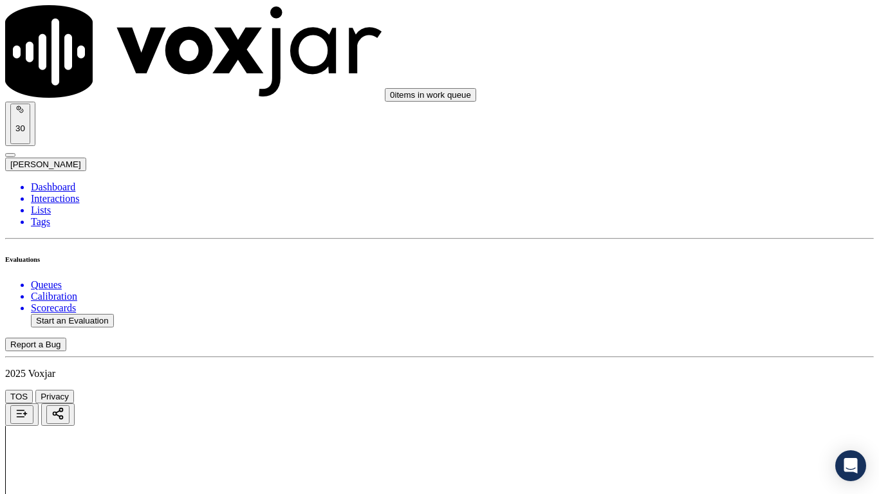
drag, startPoint x: 696, startPoint y: 386, endPoint x: 691, endPoint y: 395, distance: 10.4
click at [690, 390] on div "Yes" at bounding box center [733, 407] width 164 height 12
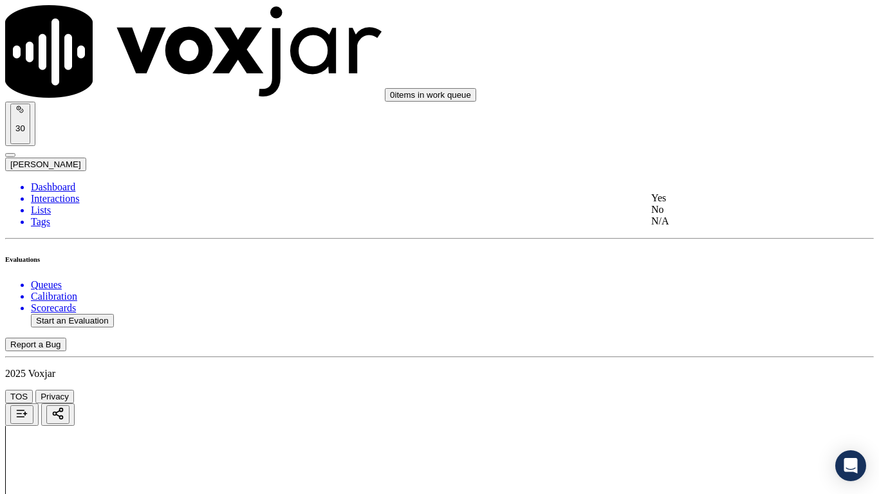
click at [705, 227] on div "N/A" at bounding box center [733, 222] width 164 height 12
click at [706, 390] on div "N/A" at bounding box center [733, 430] width 164 height 12
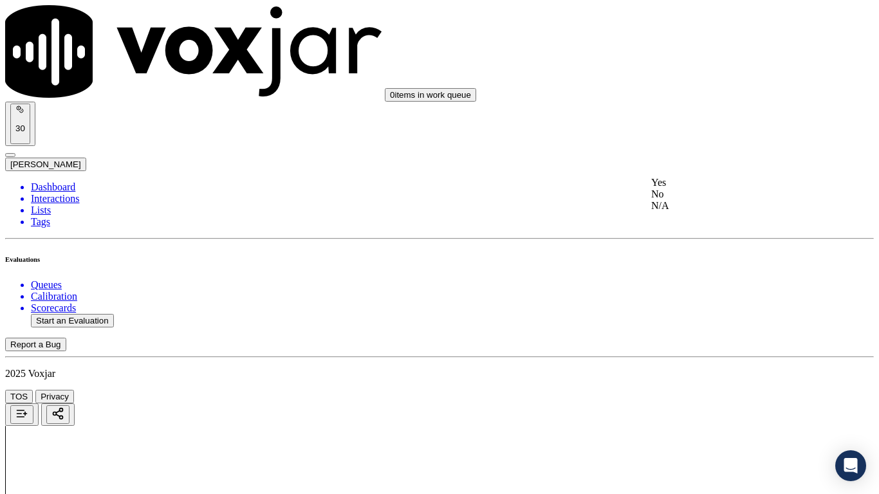
click at [693, 189] on div "Yes" at bounding box center [733, 183] width 164 height 12
click at [711, 366] on div "Yes" at bounding box center [733, 361] width 164 height 12
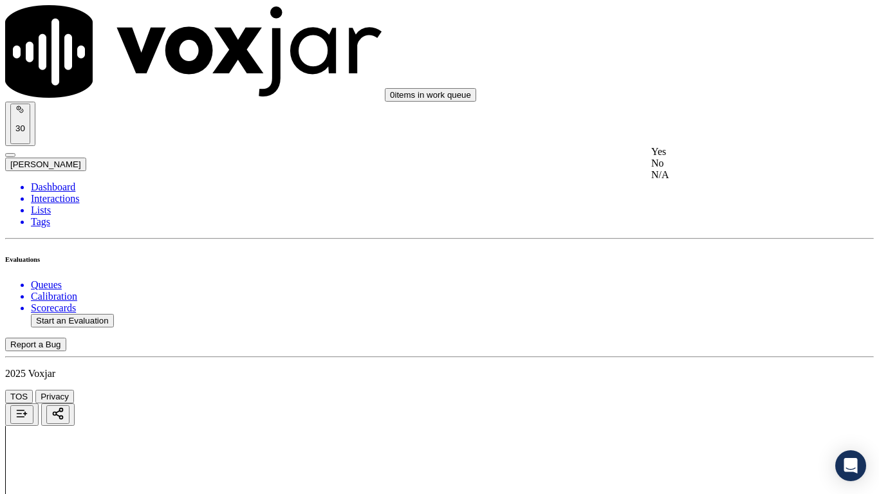
click at [691, 158] on div "Yes" at bounding box center [733, 152] width 164 height 12
click at [701, 320] on div "Yes" at bounding box center [733, 314] width 164 height 12
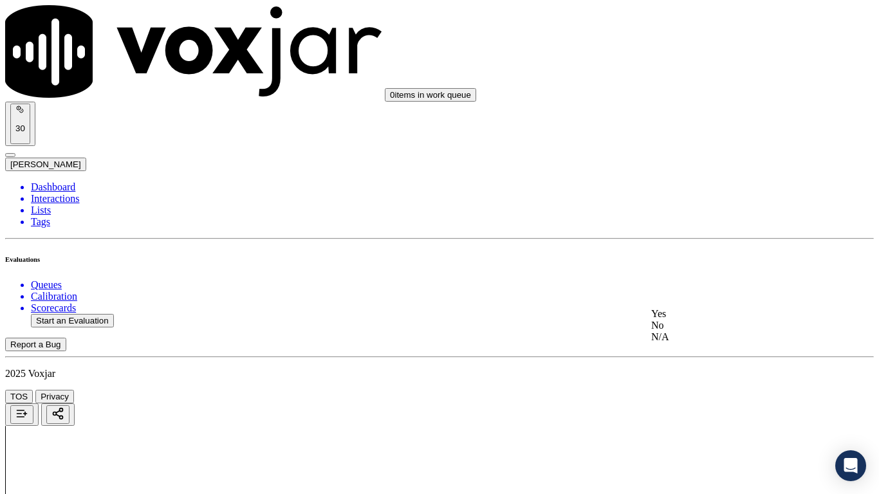
click at [705, 319] on div "Yes" at bounding box center [733, 314] width 164 height 12
click at [718, 375] on div "Yes" at bounding box center [733, 374] width 164 height 12
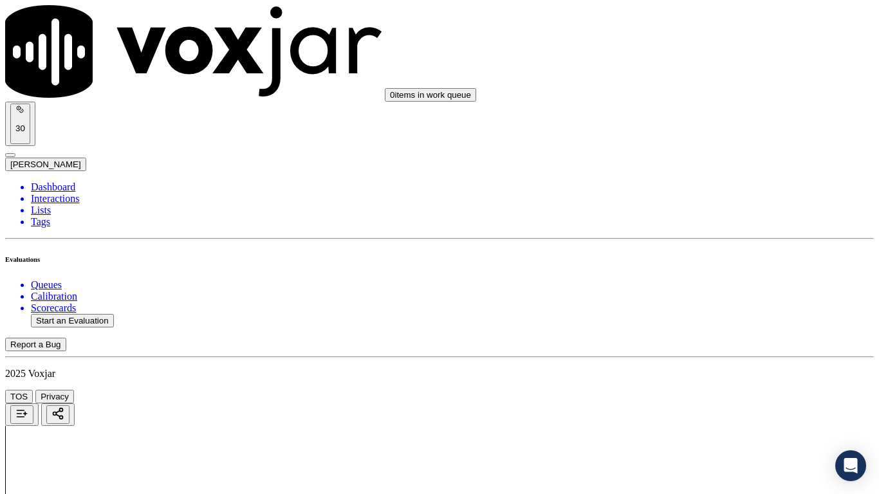
click at [695, 217] on div "Yes" at bounding box center [733, 211] width 164 height 12
click at [712, 379] on div "Yes" at bounding box center [733, 374] width 164 height 12
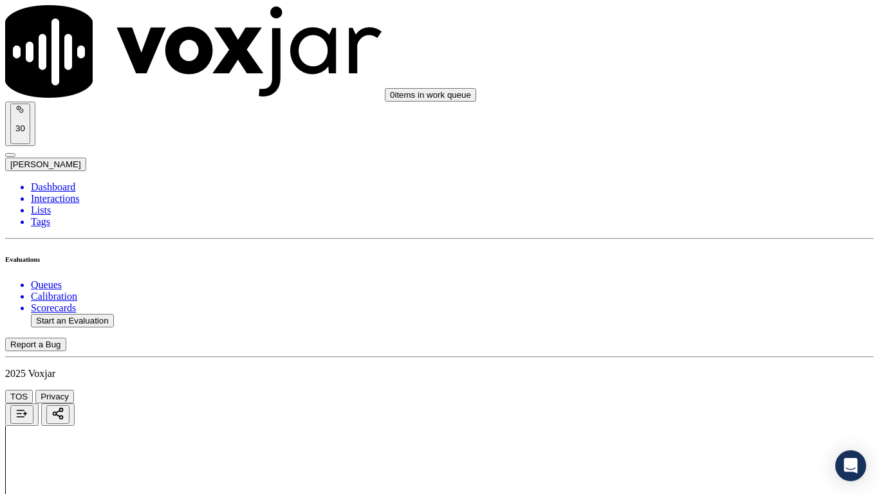
click at [684, 220] on div "Yes" at bounding box center [733, 214] width 164 height 12
click at [705, 382] on div "Yes" at bounding box center [733, 376] width 164 height 12
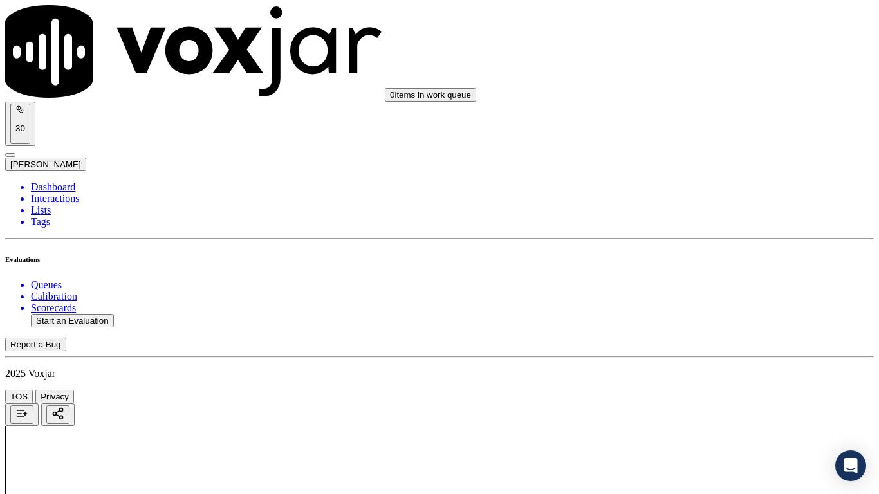
scroll to position [2832, 0]
click at [689, 167] on div "Yes" at bounding box center [733, 168] width 164 height 12
click at [709, 351] on div "Yes" at bounding box center [733, 345] width 164 height 12
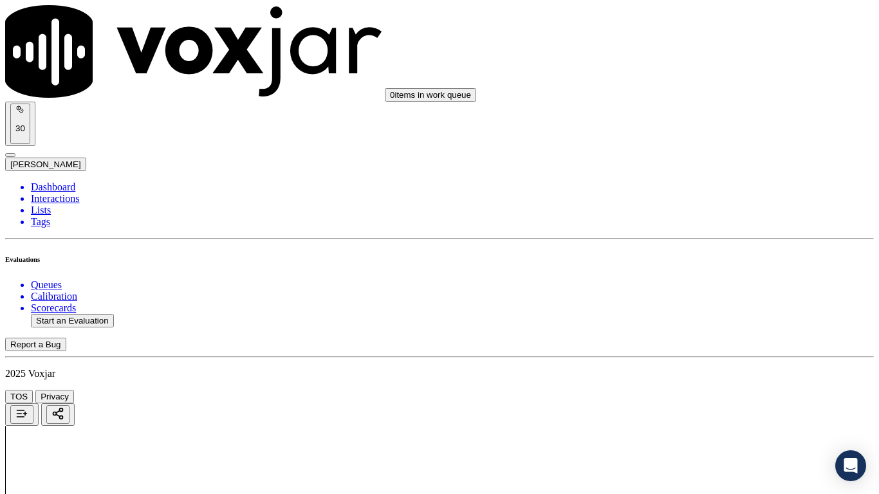
scroll to position [3219, 0]
click at [702, 127] on div "Yes" at bounding box center [733, 121] width 164 height 12
click at [716, 357] on div "Yes" at bounding box center [733, 352] width 164 height 12
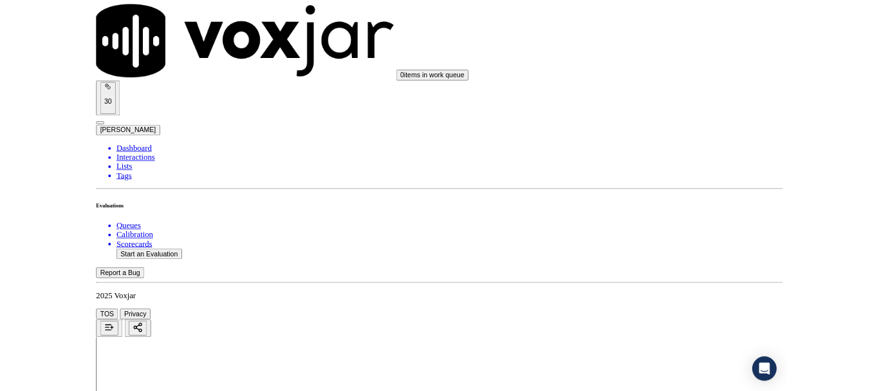
scroll to position [3562, 0]
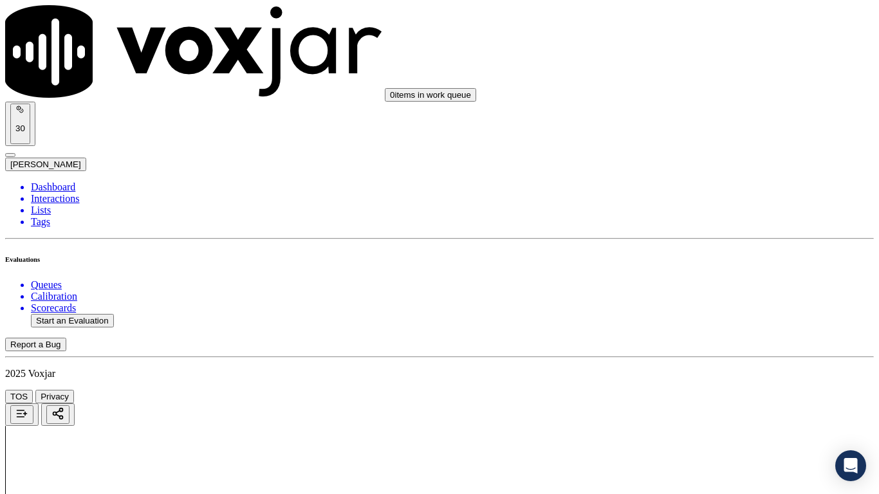
click at [707, 176] on div "Yes" at bounding box center [733, 171] width 164 height 12
click at [719, 354] on div "Yes" at bounding box center [733, 348] width 164 height 12
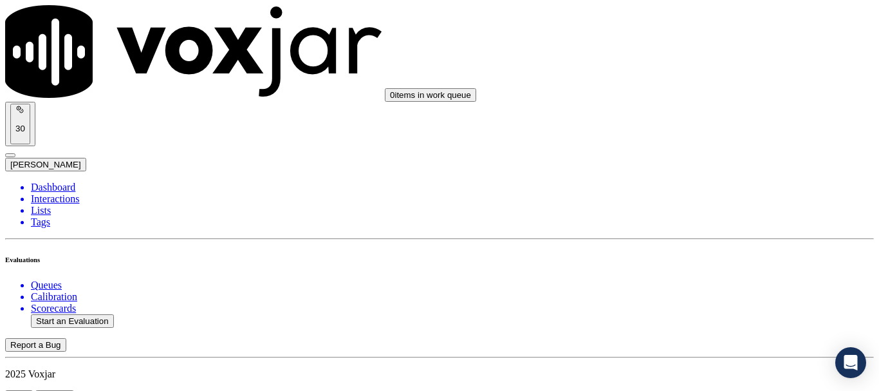
scroll to position [193, 0]
click at [98, 314] on button "Start an Evaluation" at bounding box center [72, 321] width 83 height 14
type input "20250917-170831_4198201200-all.mp3"
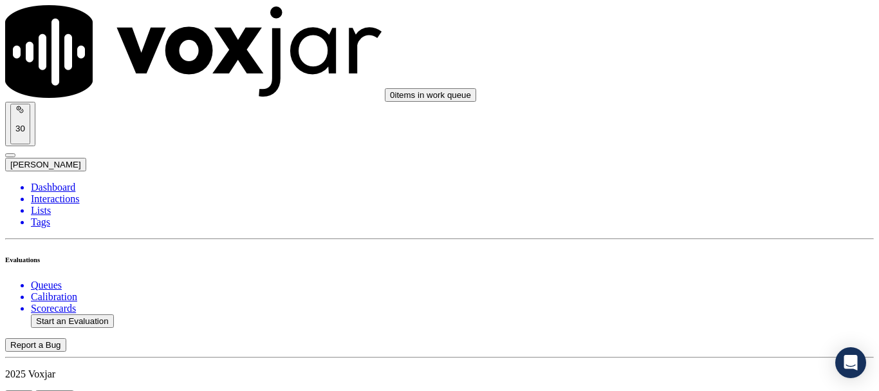
type input "lil"
type input "[DATE]T20:26"
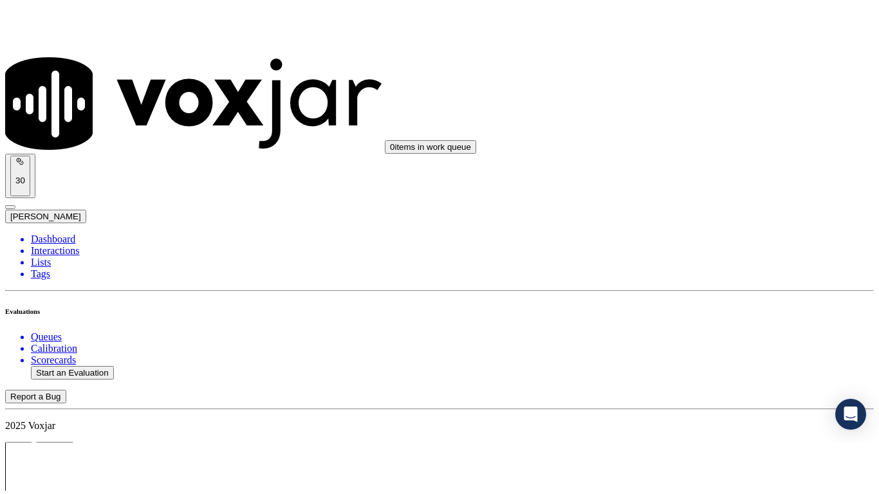
scroll to position [113, 0]
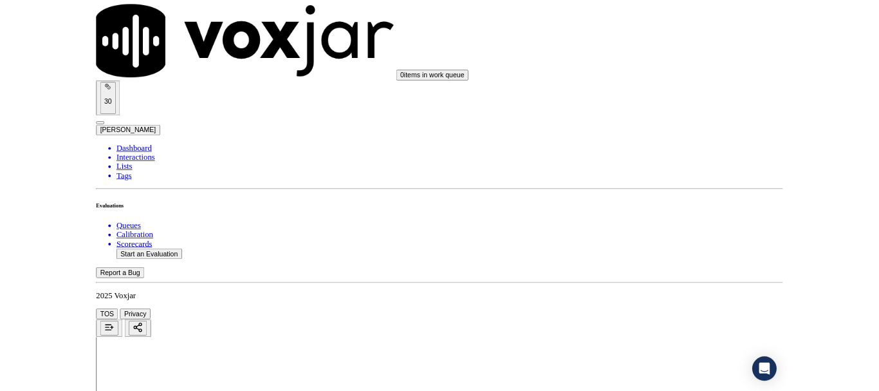
scroll to position [193, 0]
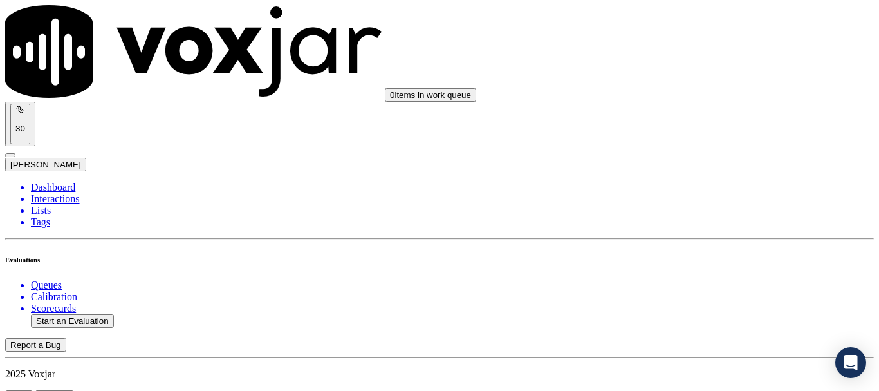
scroll to position [193, 0]
type input "[PERSON_NAME]"
drag, startPoint x: 570, startPoint y: 368, endPoint x: 600, endPoint y: 364, distance: 30.5
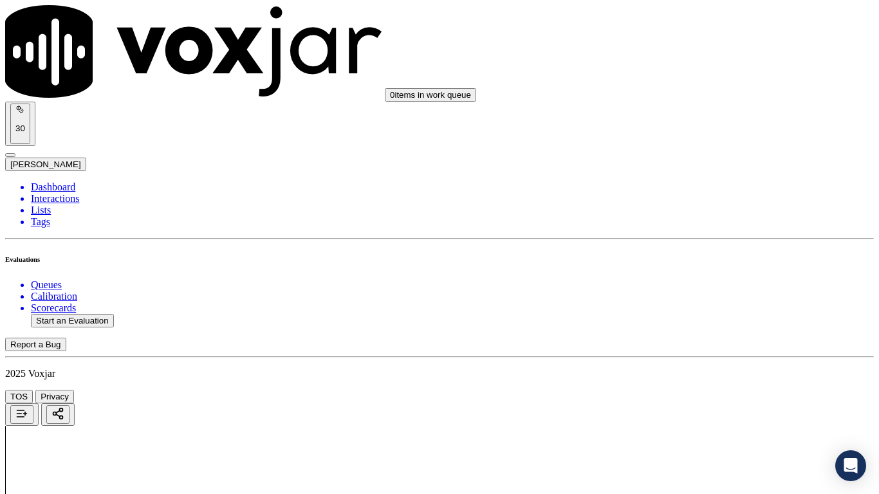
drag, startPoint x: 709, startPoint y: 42, endPoint x: 709, endPoint y: 51, distance: 8.4
click at [707, 73] on div "Yes" at bounding box center [733, 67] width 164 height 12
click at [743, 250] on div "Yes" at bounding box center [733, 245] width 164 height 12
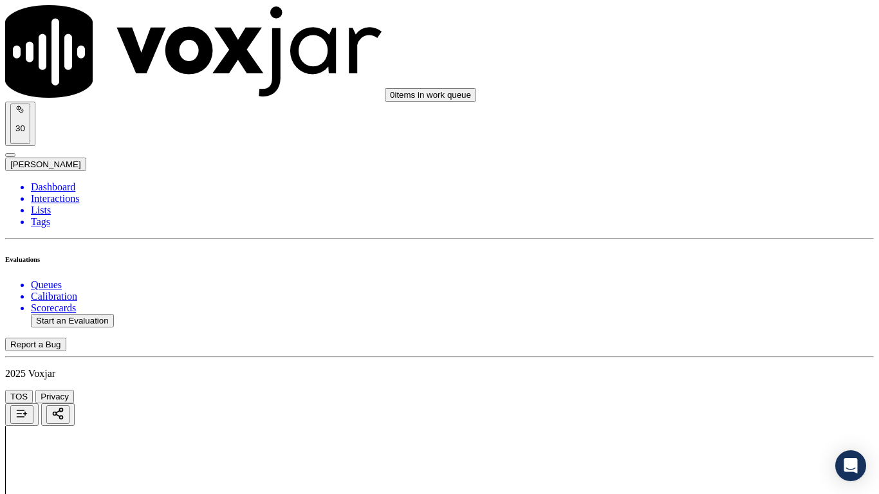
click at [728, 390] on div "Yes" at bounding box center [733, 407] width 164 height 12
drag, startPoint x: 735, startPoint y: 245, endPoint x: 742, endPoint y: 304, distance: 59.6
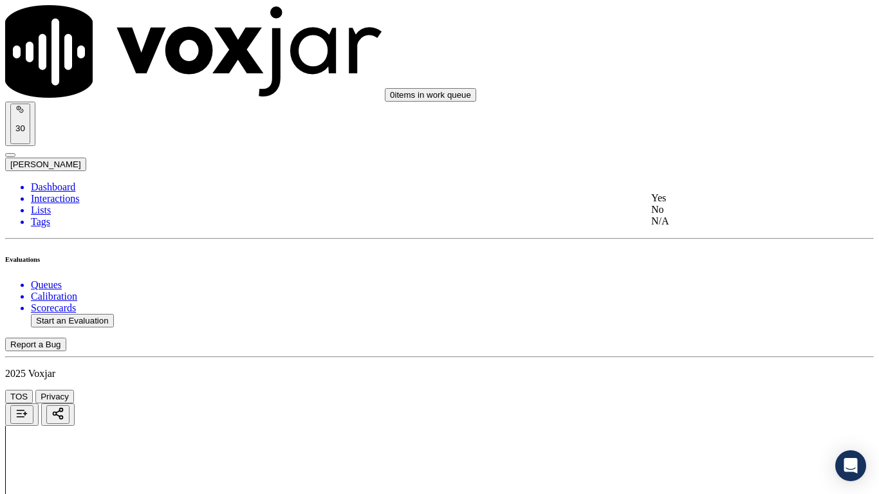
click at [734, 227] on div "N/A" at bounding box center [733, 222] width 164 height 12
click at [728, 390] on div "N/A" at bounding box center [733, 430] width 164 height 12
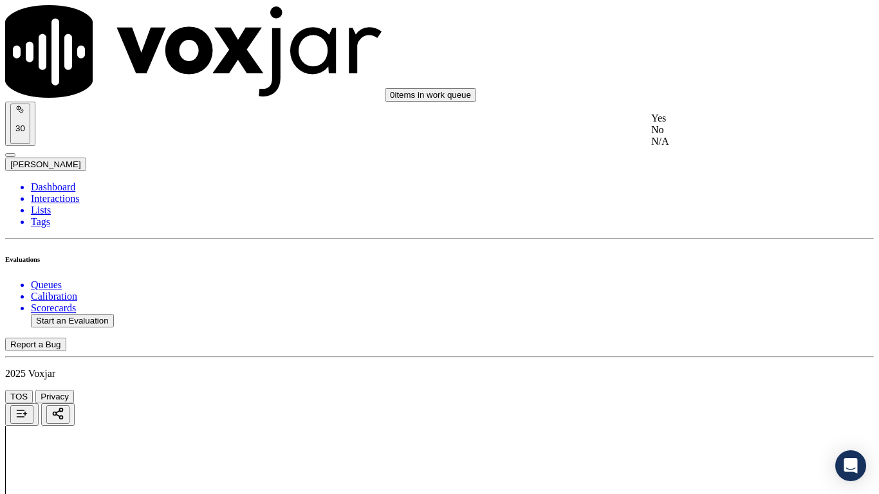
click at [712, 124] on div "Yes" at bounding box center [733, 119] width 164 height 12
click at [731, 302] on div "Yes" at bounding box center [733, 296] width 164 height 12
drag, startPoint x: 725, startPoint y: 456, endPoint x: 703, endPoint y: 431, distance: 33.3
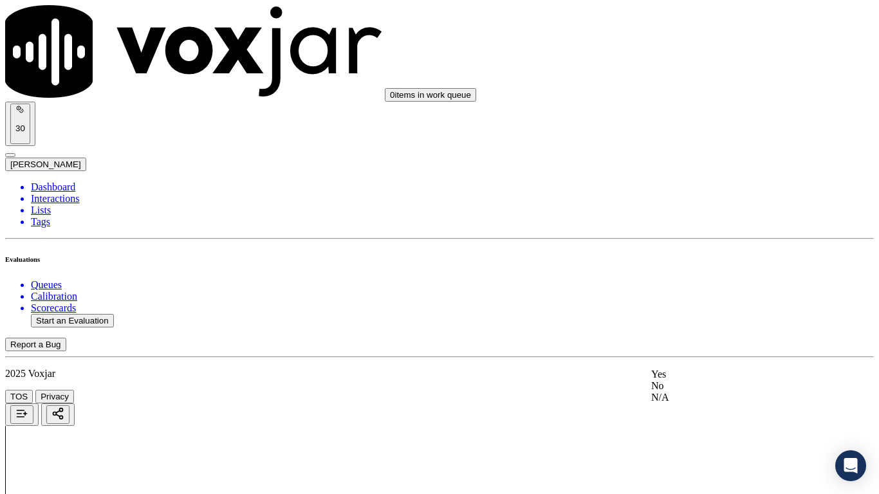
click at [704, 380] on div "Yes" at bounding box center [733, 375] width 164 height 12
click at [706, 126] on div "Yes" at bounding box center [733, 121] width 164 height 12
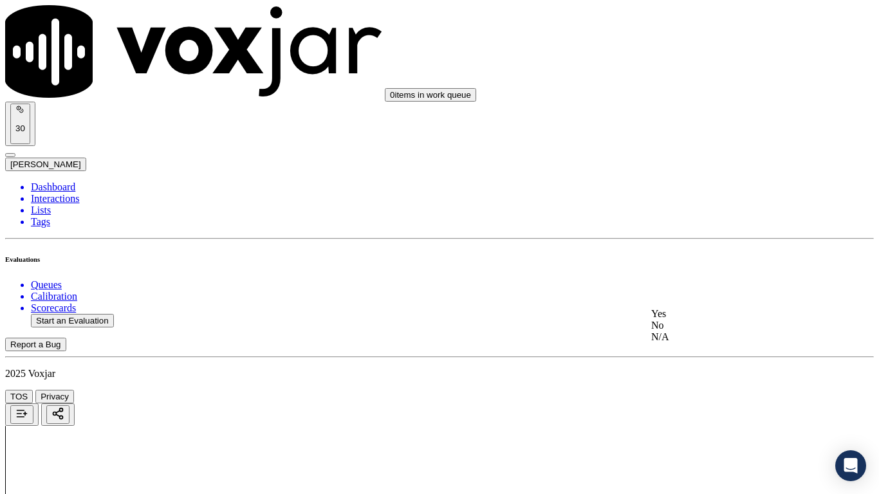
click at [731, 320] on div "Yes" at bounding box center [733, 314] width 164 height 12
click at [711, 183] on div "Yes" at bounding box center [733, 180] width 164 height 12
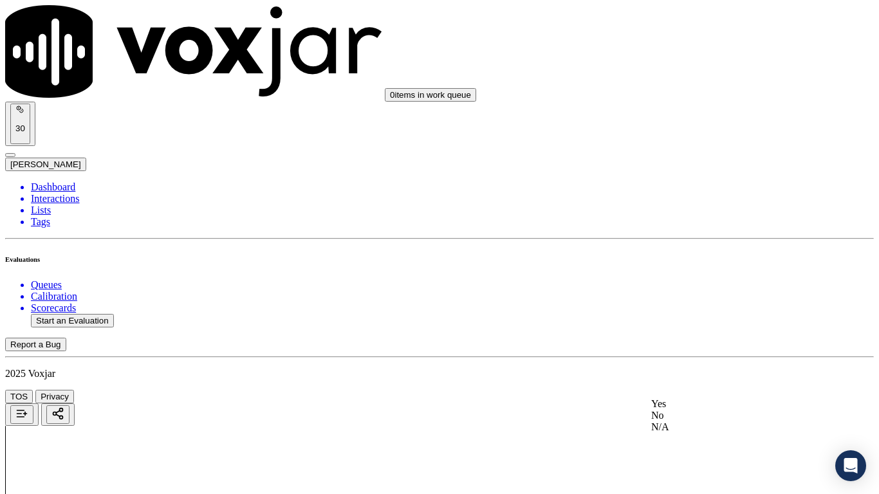
click at [713, 390] on div "Yes" at bounding box center [733, 404] width 164 height 12
click at [716, 250] on div "Yes" at bounding box center [733, 245] width 164 height 12
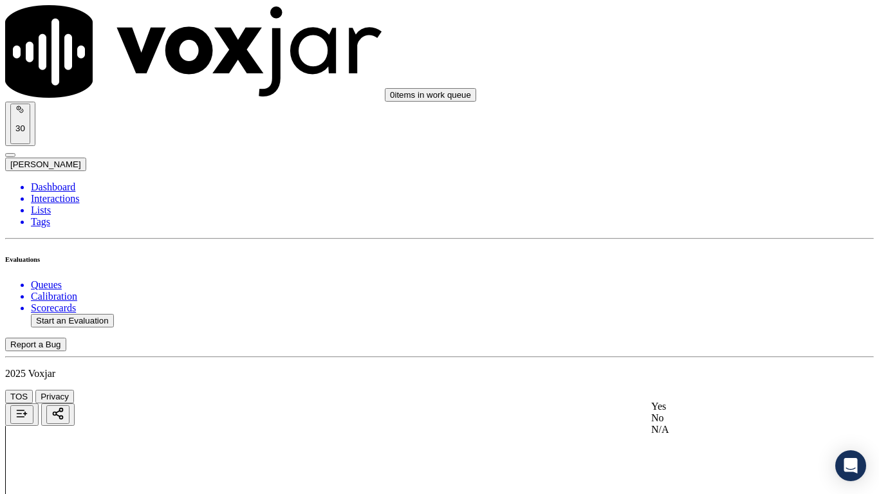
click at [706, 390] on div "Yes" at bounding box center [733, 407] width 164 height 12
click at [700, 187] on div "Yes" at bounding box center [733, 183] width 164 height 12
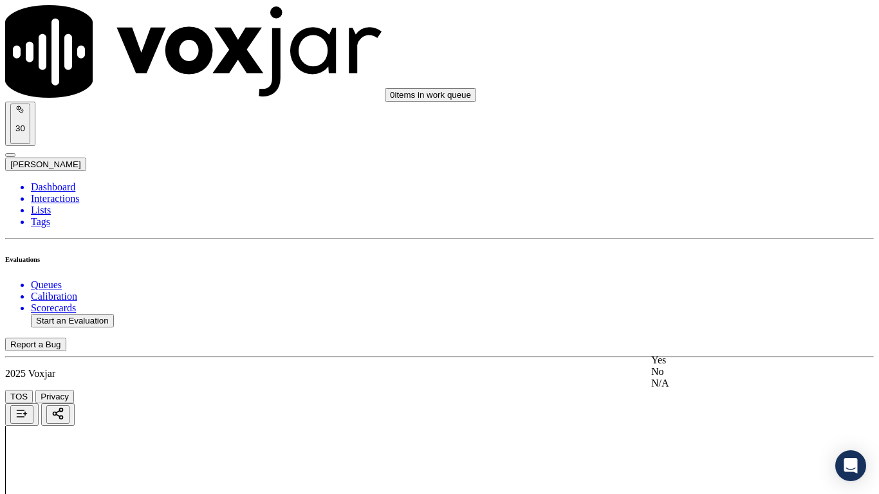
click at [728, 366] on div "Yes" at bounding box center [733, 361] width 164 height 12
click at [705, 218] on div "Yes" at bounding box center [733, 216] width 164 height 12
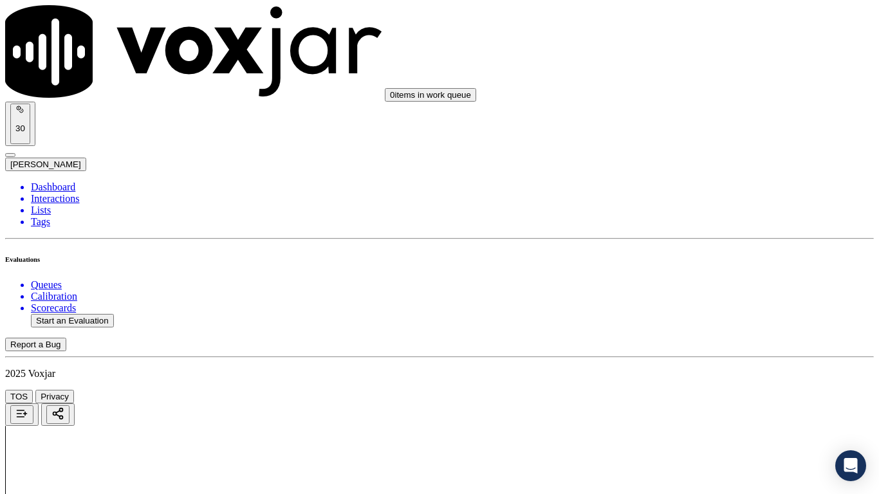
click at [689, 61] on div "Yes" at bounding box center [733, 57] width 164 height 12
click at [731, 293] on div "Yes" at bounding box center [733, 287] width 164 height 12
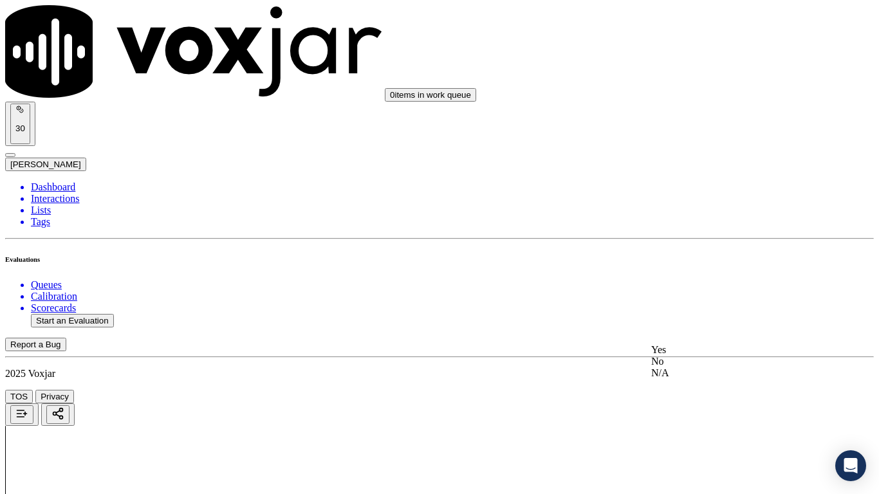
click at [700, 355] on div "Yes" at bounding box center [733, 350] width 164 height 12
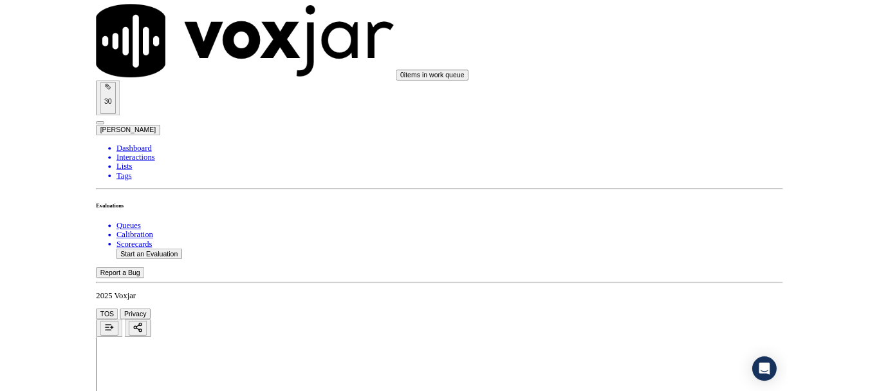
scroll to position [3562, 0]
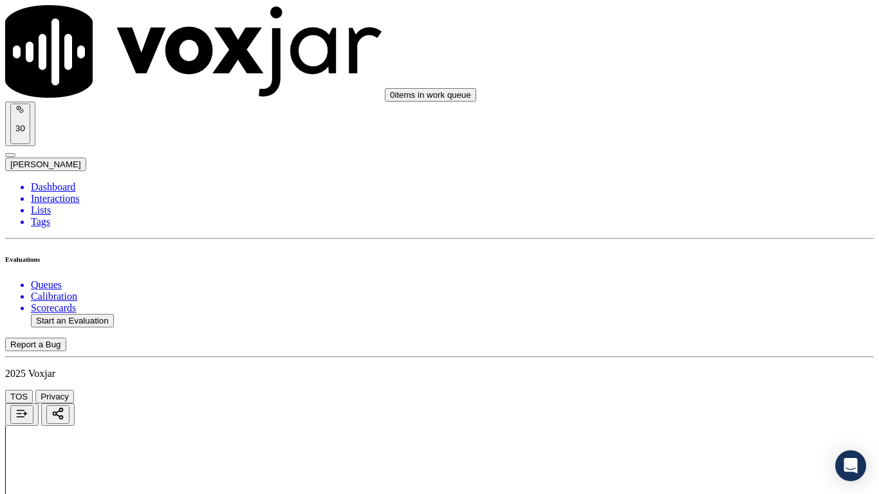
click at [708, 354] on div "Yes" at bounding box center [733, 348] width 164 height 12
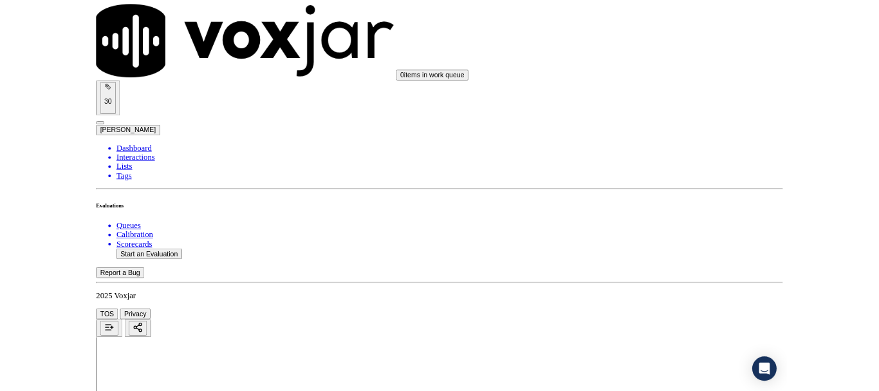
scroll to position [193, 0]
